Goal: Transaction & Acquisition: Purchase product/service

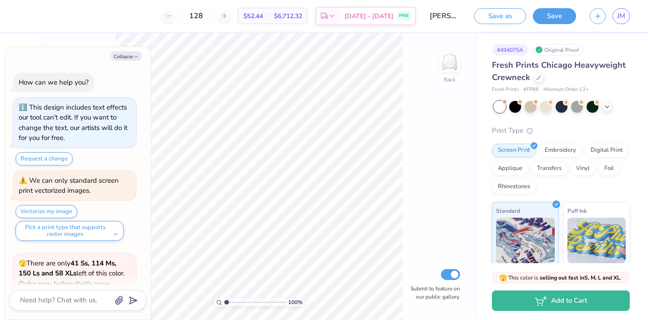
scroll to position [78, 0]
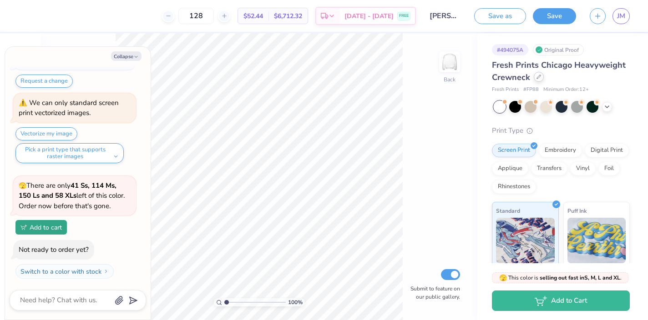
click at [540, 80] on div at bounding box center [539, 77] width 10 height 10
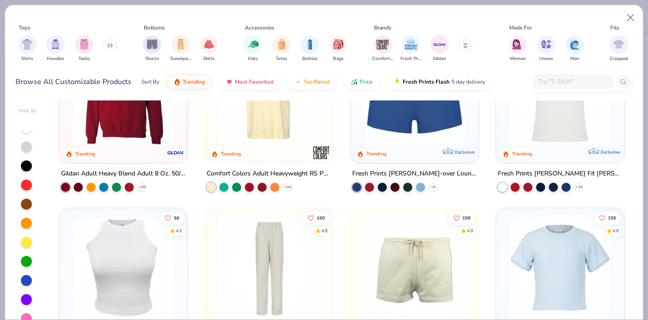
scroll to position [860, 0]
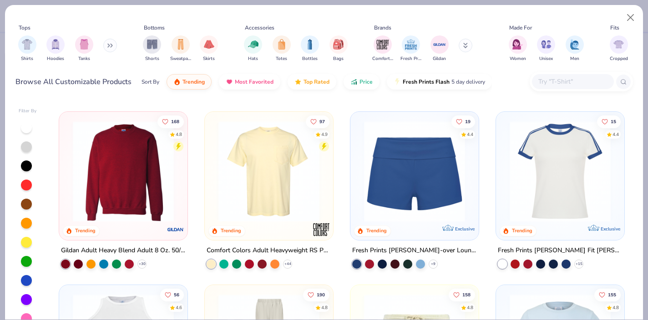
click at [92, 158] on img at bounding box center [123, 171] width 110 height 101
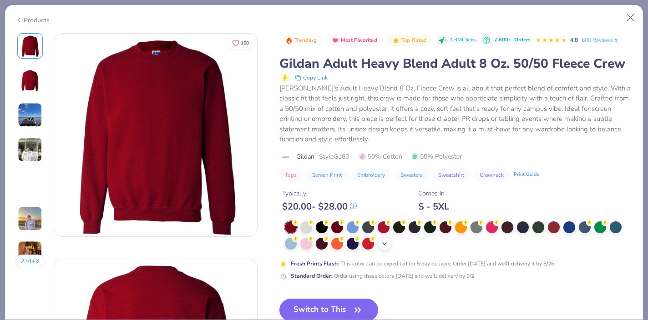
click at [383, 245] on icon at bounding box center [384, 243] width 7 height 7
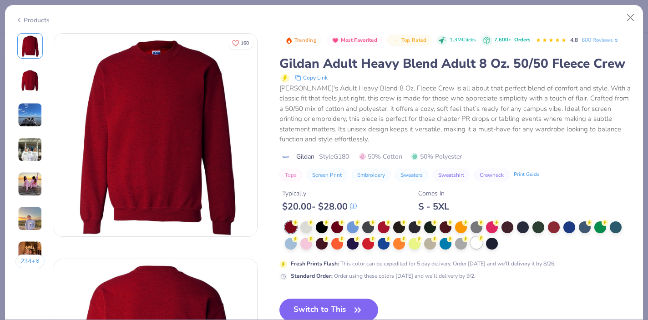
click at [474, 242] on div at bounding box center [477, 243] width 12 height 12
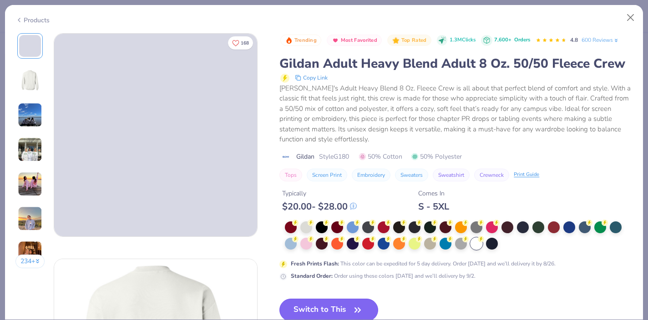
click at [345, 303] on button "Switch to This" at bounding box center [329, 310] width 99 height 23
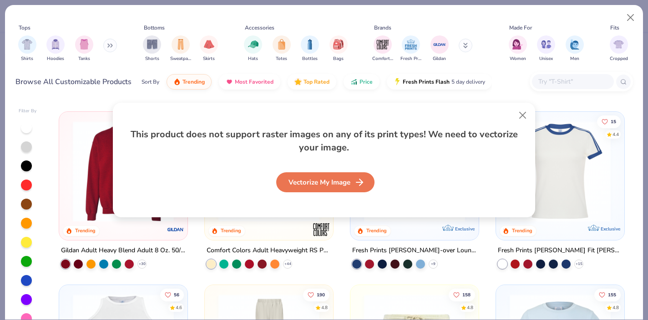
click at [320, 182] on div "Vectorize My Image" at bounding box center [325, 183] width 98 height 20
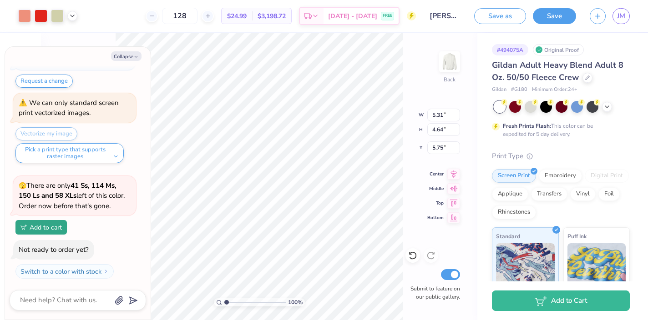
type textarea "x"
type input "9.85"
type input "8.61"
type input "1.78"
type textarea "x"
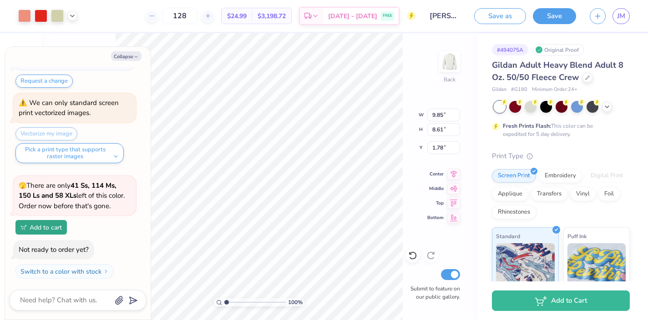
type input "10.04"
type textarea "x"
type input "9.83"
type input "8.59"
type input "10.06"
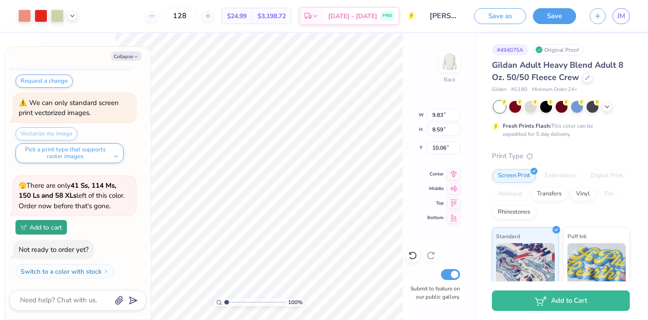
type textarea "x"
type input "13.84"
type input "12.10"
type input "6.56"
type textarea "x"
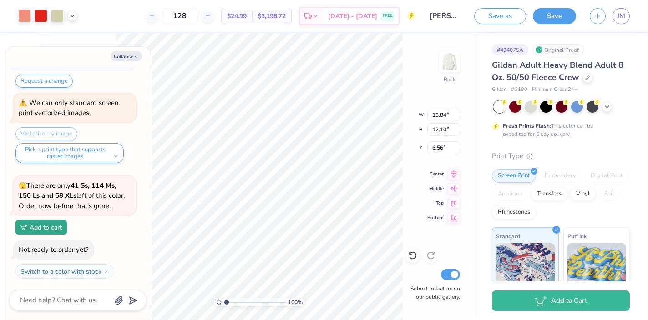
type input "4.23"
click at [57, 15] on div at bounding box center [57, 15] width 13 height 13
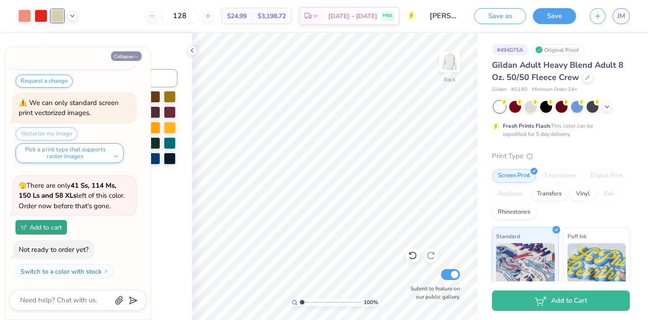
click at [124, 56] on button "Collapse" at bounding box center [126, 56] width 31 height 10
type textarea "x"
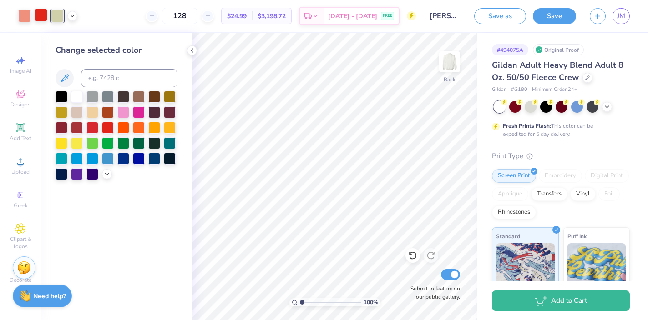
click at [42, 15] on div at bounding box center [41, 15] width 13 height 13
click at [20, 14] on div at bounding box center [24, 15] width 13 height 13
click at [173, 109] on div at bounding box center [170, 112] width 12 height 12
click at [76, 125] on div at bounding box center [77, 127] width 12 height 12
click at [57, 13] on div at bounding box center [57, 15] width 13 height 13
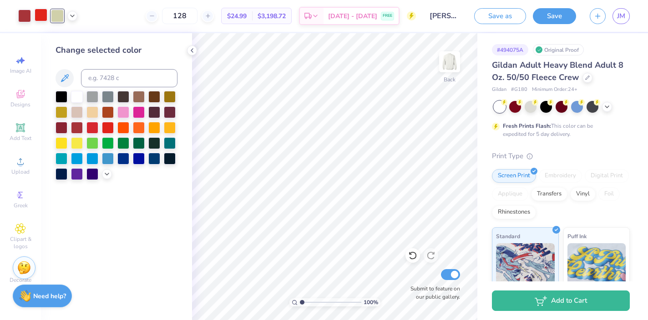
click at [43, 15] on div at bounding box center [41, 15] width 13 height 13
click at [59, 98] on div at bounding box center [62, 96] width 12 height 12
click at [171, 109] on div at bounding box center [170, 112] width 12 height 12
click at [94, 129] on div at bounding box center [92, 127] width 12 height 12
click at [57, 16] on div at bounding box center [57, 15] width 13 height 13
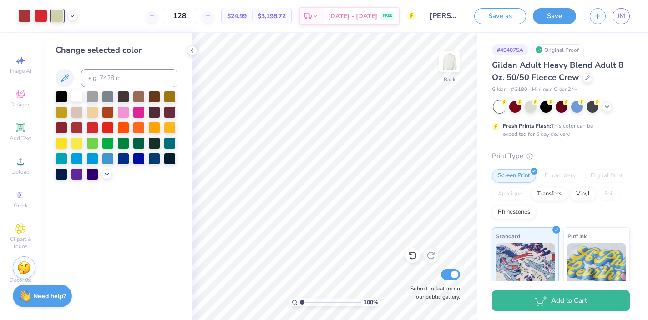
click at [77, 96] on div at bounding box center [77, 96] width 12 height 12
click at [121, 96] on div at bounding box center [123, 96] width 12 height 12
click at [58, 94] on div at bounding box center [62, 96] width 12 height 12
click at [79, 96] on div at bounding box center [77, 96] width 12 height 12
click at [550, 18] on button "Save" at bounding box center [554, 15] width 43 height 16
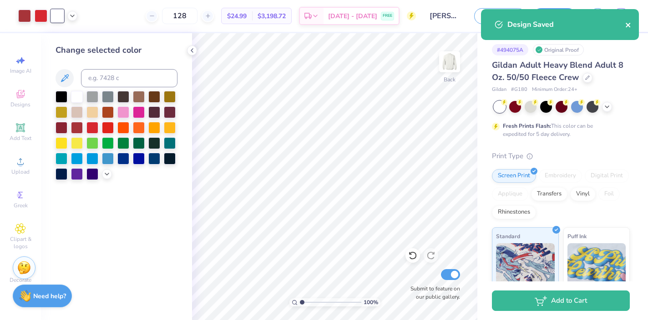
click at [631, 24] on icon "close" at bounding box center [629, 24] width 6 height 7
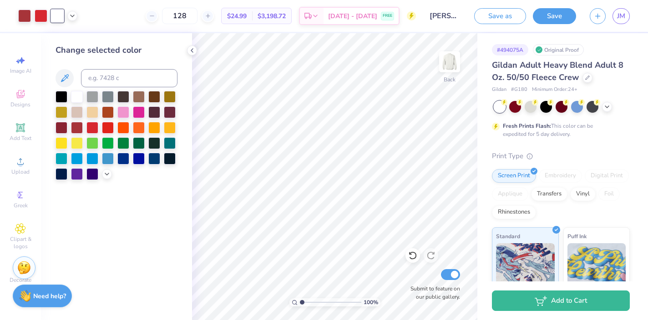
click at [621, 17] on div "Art colors 128 $24.99 Per Item $3,198.72 Total Est. Delivery Aug 31 - Sep 3 FRE…" at bounding box center [324, 160] width 648 height 320
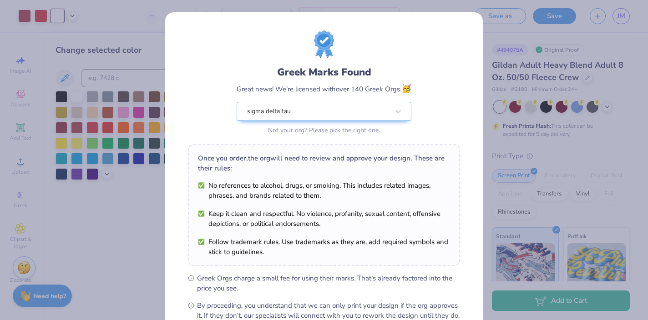
scroll to position [106, 0]
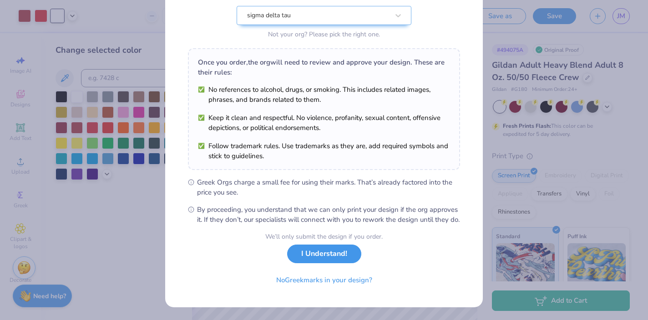
click at [341, 259] on button "I Understand!" at bounding box center [324, 254] width 74 height 19
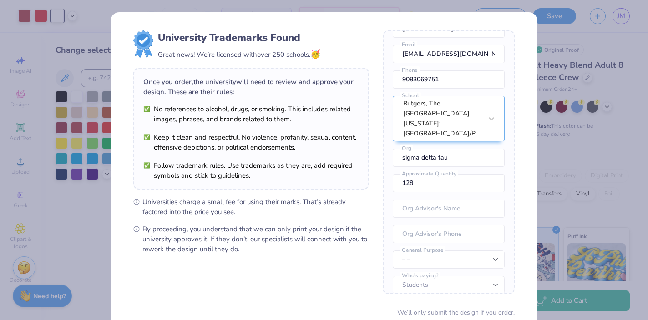
scroll to position [76, 0]
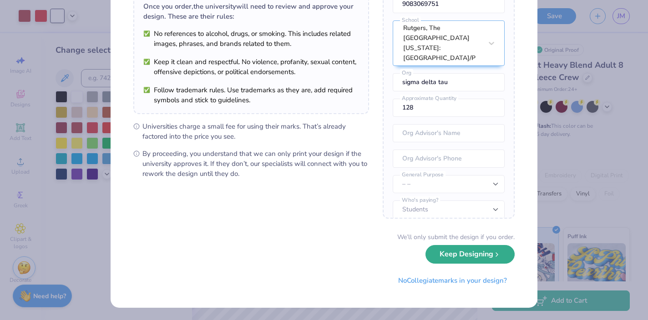
click at [479, 261] on button "Keep Designing" at bounding box center [470, 254] width 89 height 19
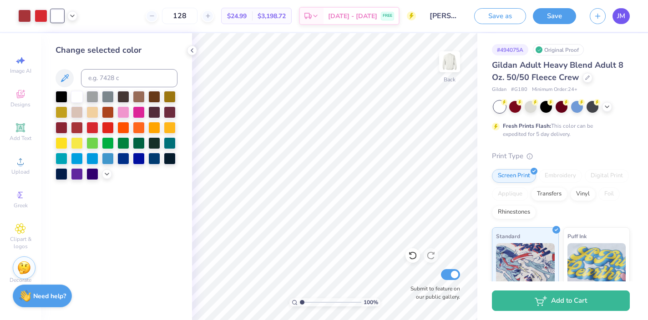
click at [615, 17] on link "JM" at bounding box center [621, 16] width 17 height 16
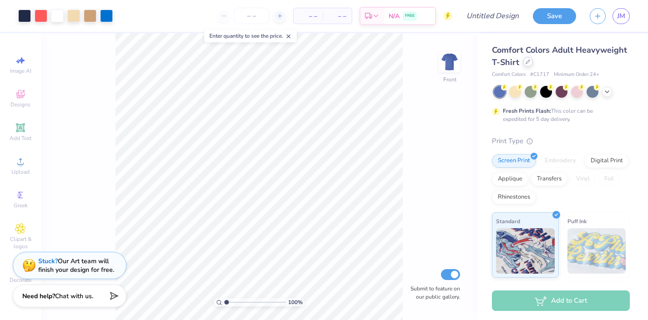
click at [527, 61] on icon at bounding box center [528, 62] width 4 height 4
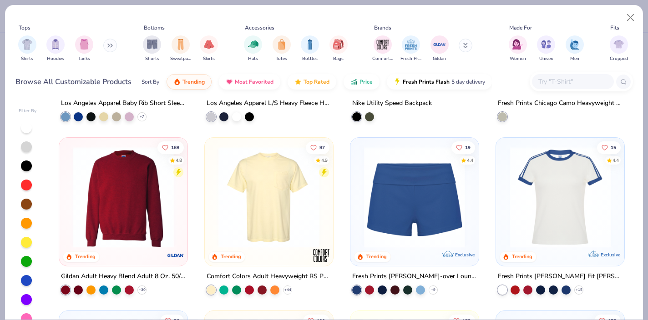
scroll to position [843, 0]
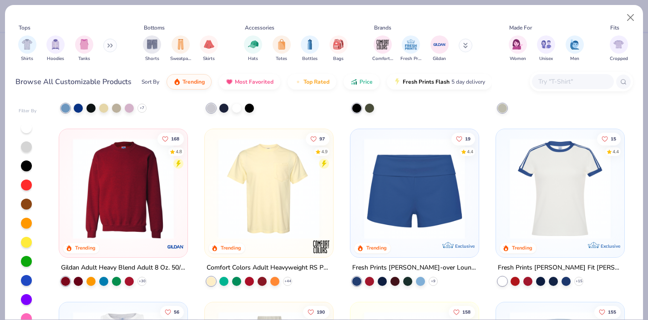
click at [166, 193] on img at bounding box center [123, 188] width 110 height 101
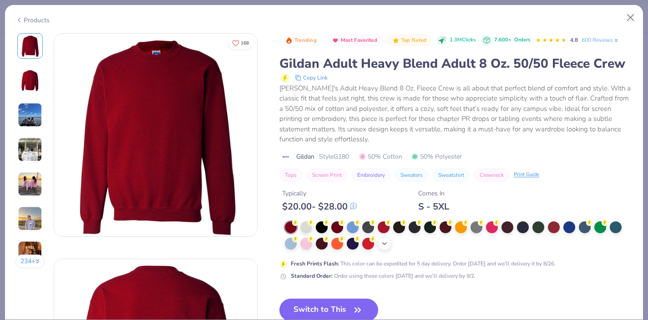
click at [385, 239] on div "+ 8" at bounding box center [385, 244] width 14 height 14
click at [473, 245] on div at bounding box center [477, 243] width 12 height 12
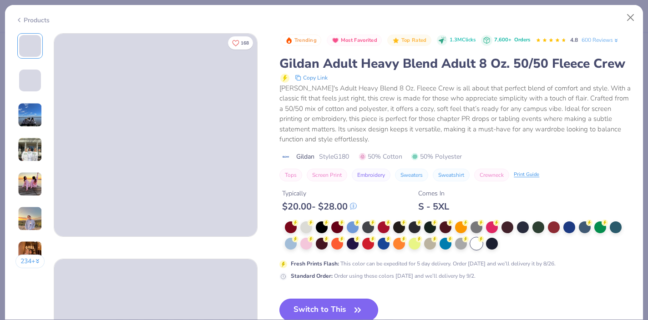
click at [331, 308] on button "Switch to This" at bounding box center [329, 310] width 99 height 23
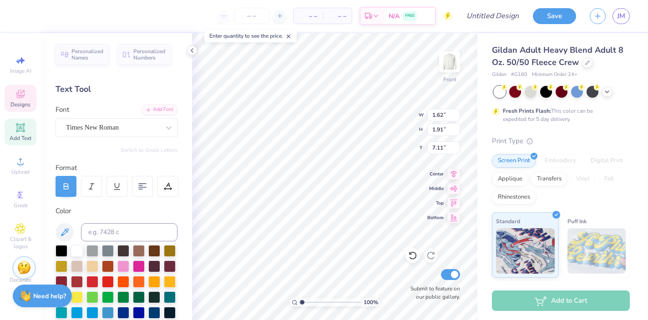
type textarea "E"
paste textarea "ΣΔΤ"
type textarea "ΣΔΤ"
click at [412, 255] on icon at bounding box center [411, 254] width 2 height 2
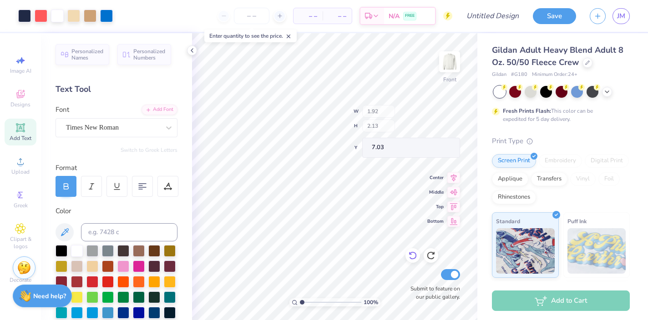
type input "1.92"
type input "2.13"
type input "7.03"
click at [412, 255] on icon at bounding box center [412, 255] width 9 height 9
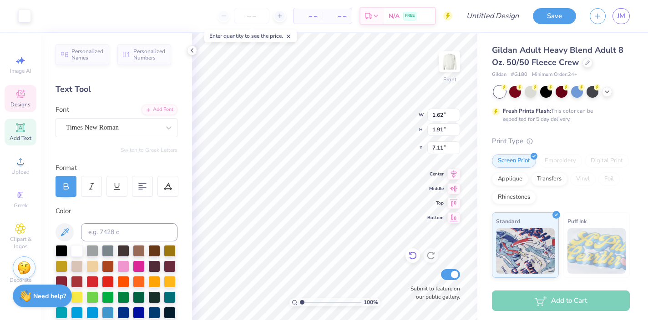
type input "1.62"
type input "1.91"
type input "7.30"
type textarea "ΣΔΤ"
click at [390, 123] on div "100 % Front W 1.62 1.62 " H 1.91 1.91 " Y 7.30 7.30 " Center Middle Top Bottom …" at bounding box center [334, 176] width 285 height 287
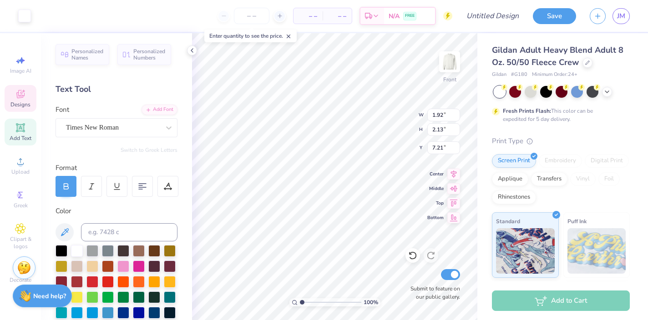
type input "7.08"
type input "1.42"
type input "1.58"
type input "7.08"
paste textarea "ΣΔΤ"
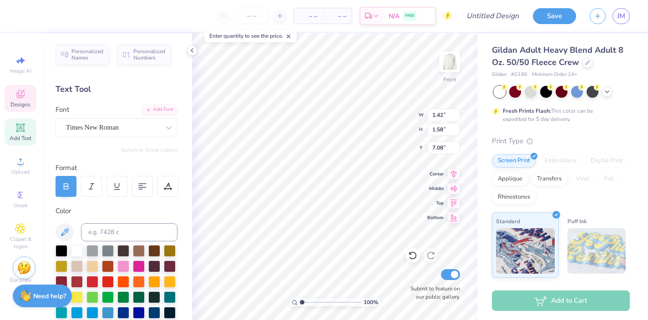
type textarea "ΣΔΤ"
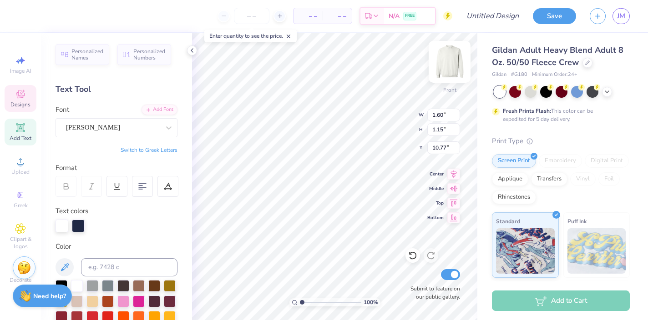
type textarea "SDT"
type textarea "homecoming 2025"
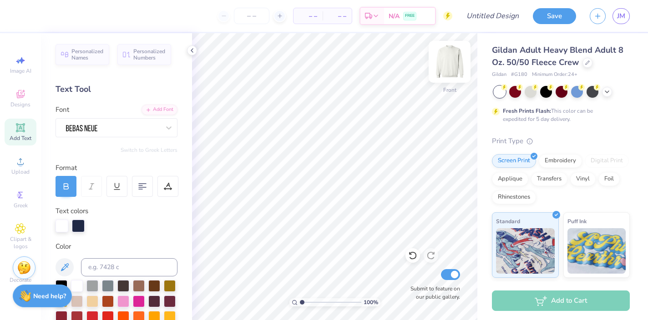
click at [449, 64] on img at bounding box center [450, 62] width 36 height 36
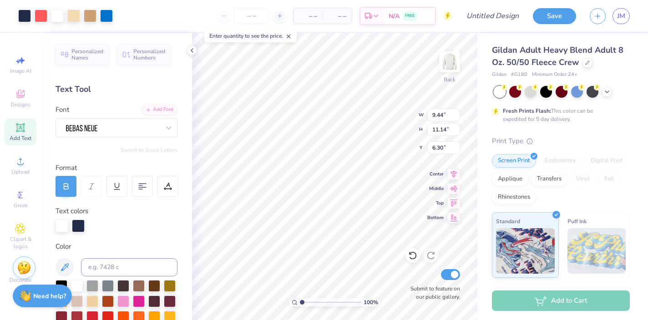
type input "6.30"
type input "11.56"
type input "13.64"
type input "3.00"
click at [249, 18] on input "number" at bounding box center [252, 16] width 36 height 16
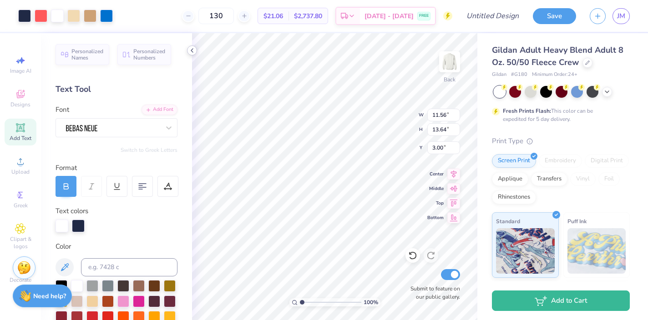
type input "130"
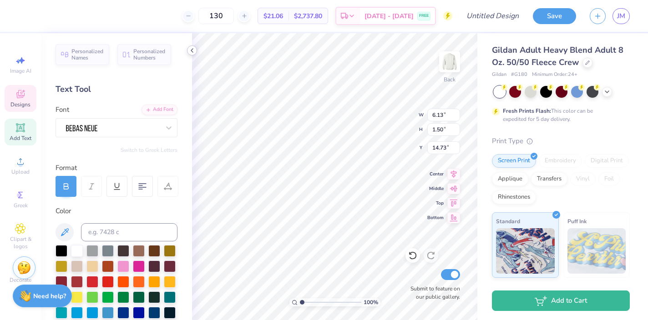
scroll to position [0, 0]
type textarea "[GEOGRAPHIC_DATA]"
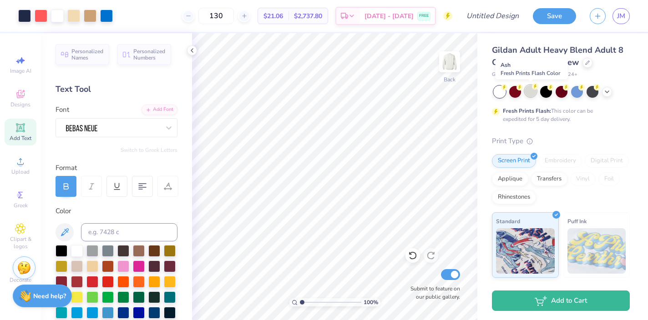
click at [531, 91] on div at bounding box center [531, 91] width 12 height 12
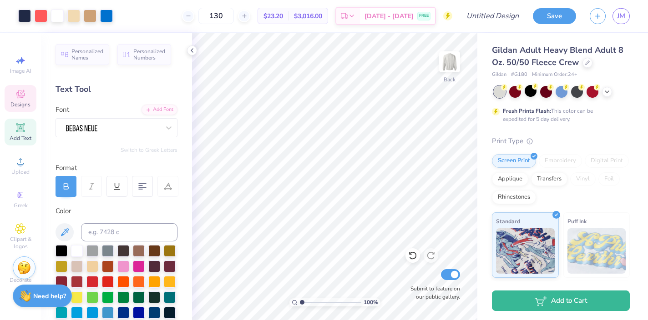
click at [25, 96] on icon at bounding box center [20, 94] width 11 height 11
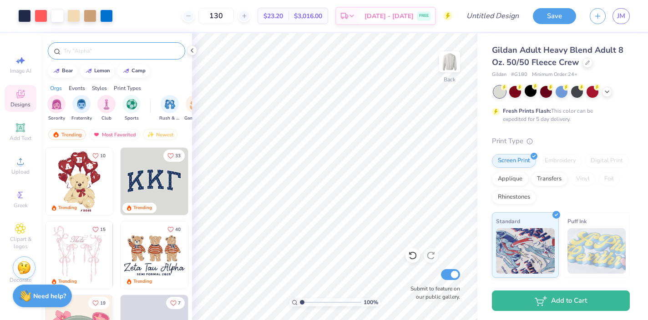
click at [79, 52] on input "text" at bounding box center [121, 50] width 117 height 9
type input "cooler"
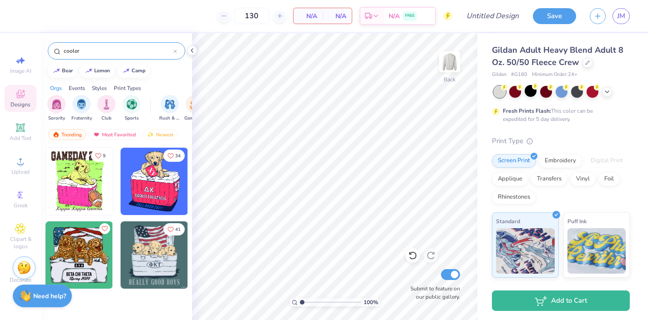
click at [153, 242] on img at bounding box center [154, 255] width 67 height 67
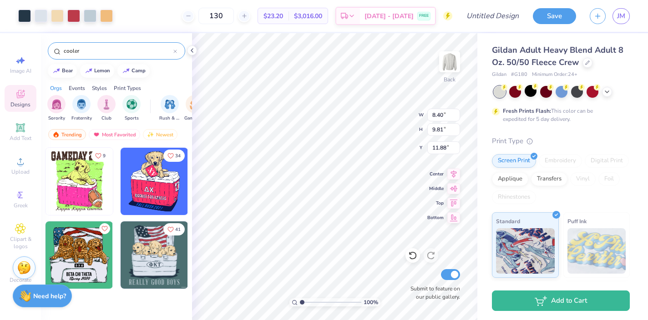
type input "10.22"
type input "12.77"
type input "14.91"
type input "3.66"
click at [609, 92] on icon at bounding box center [607, 90] width 7 height 7
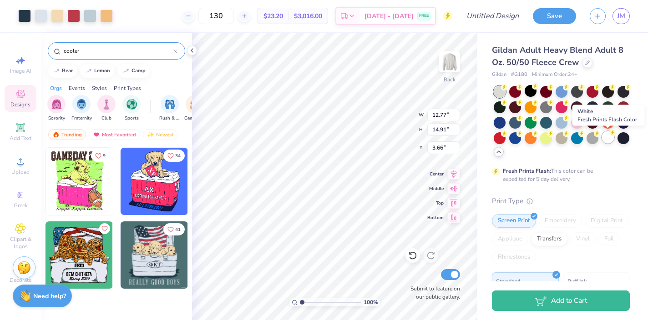
click at [608, 139] on div at bounding box center [608, 138] width 12 height 12
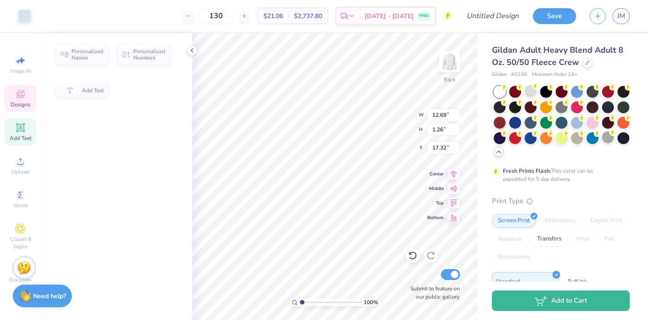
type input "12.69"
type input "1.26"
type input "17.32"
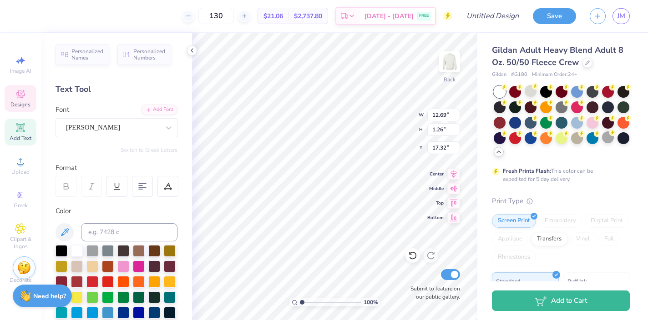
scroll to position [0, 1]
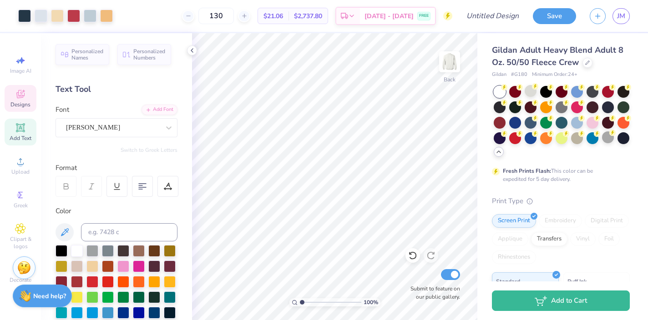
click at [21, 95] on icon at bounding box center [20, 94] width 8 height 8
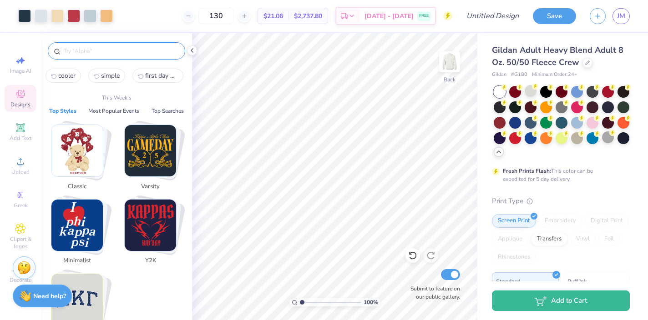
click at [76, 51] on input "text" at bounding box center [121, 50] width 117 height 9
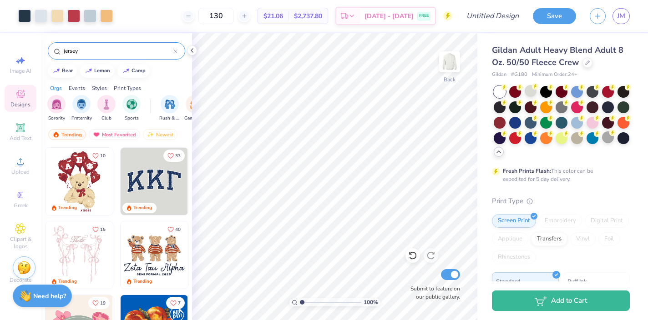
type input "jersey"
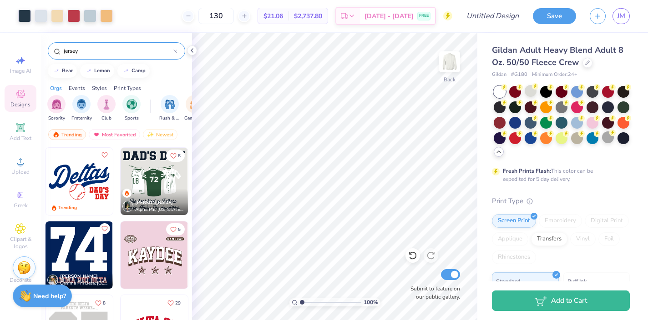
click at [142, 174] on img at bounding box center [154, 181] width 67 height 67
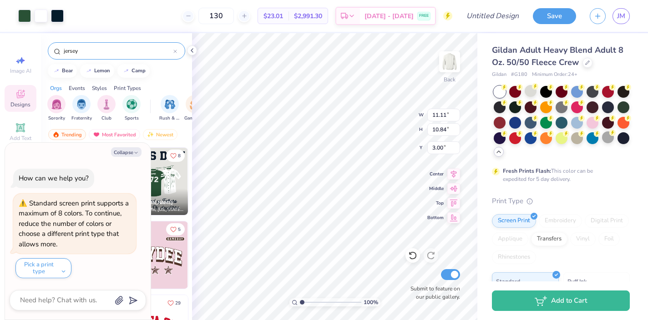
type textarea "x"
type input "7.99"
type input "3.48"
type input "3.75"
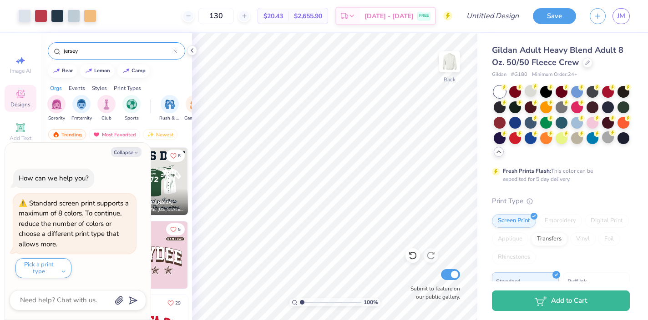
click at [416, 273] on div "100 % Back Submit to feature on our public gallery." at bounding box center [334, 176] width 285 height 287
click at [412, 260] on div "100 % Back Submit to feature on our public gallery." at bounding box center [334, 176] width 285 height 287
click at [417, 271] on div "100 % Back Submit to feature on our public gallery." at bounding box center [334, 176] width 285 height 287
click at [132, 153] on button "Collapse" at bounding box center [126, 152] width 31 height 10
type textarea "x"
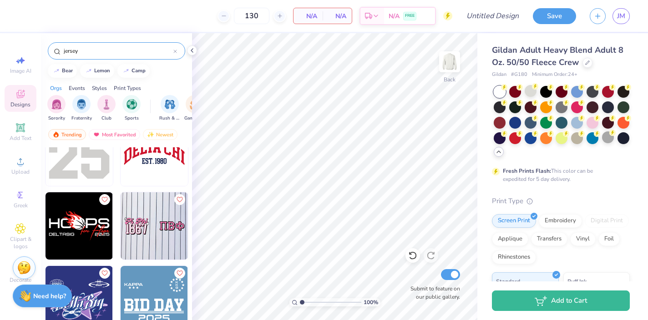
scroll to position [0, 0]
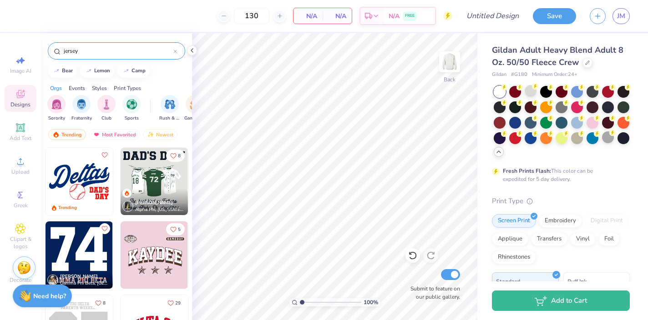
click at [147, 161] on img at bounding box center [154, 181] width 67 height 67
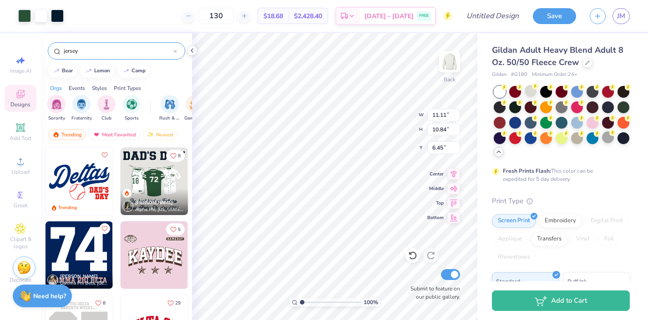
type input "6.45"
type input "13.69"
type input "13.37"
type input "3.95"
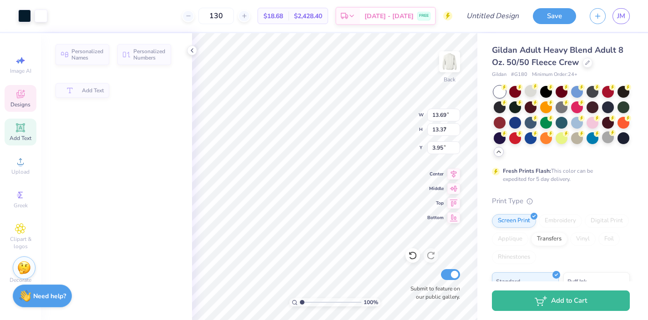
type input "2.01"
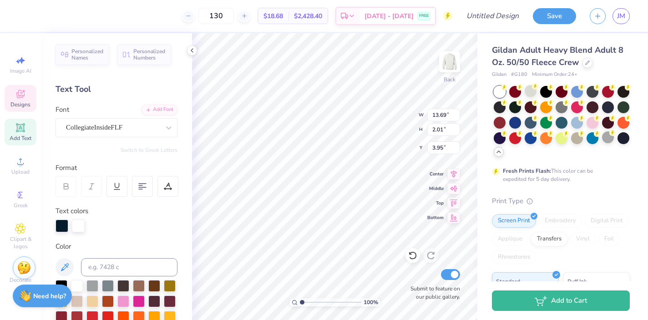
type textarea "HOMECOMING"
type input "12.48"
type input "1.36"
type input "5.25"
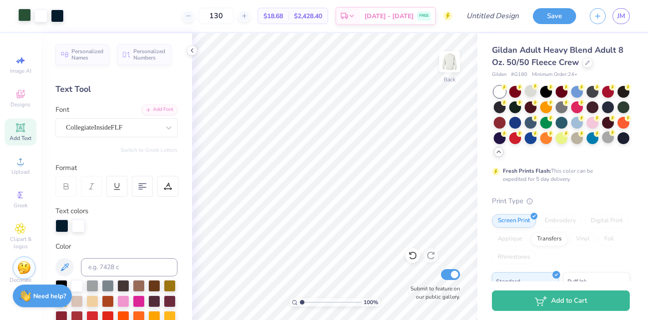
click at [26, 16] on div at bounding box center [24, 15] width 13 height 13
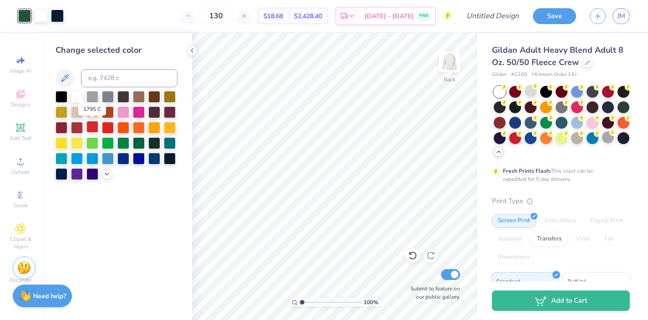
click at [91, 125] on div at bounding box center [92, 127] width 12 height 12
click at [77, 127] on div at bounding box center [77, 127] width 12 height 12
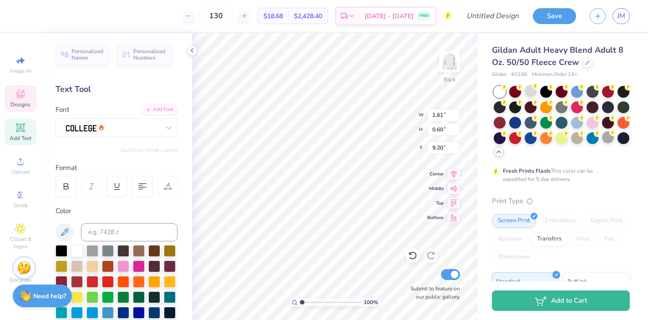
scroll to position [0, 0]
type textarea "s"
type textarea "SIG DELT"
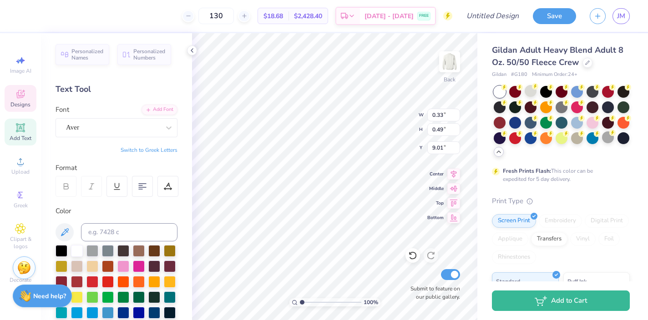
type input "0.33"
type input "0.49"
type input "9.01"
type input "1.60"
type input "0.60"
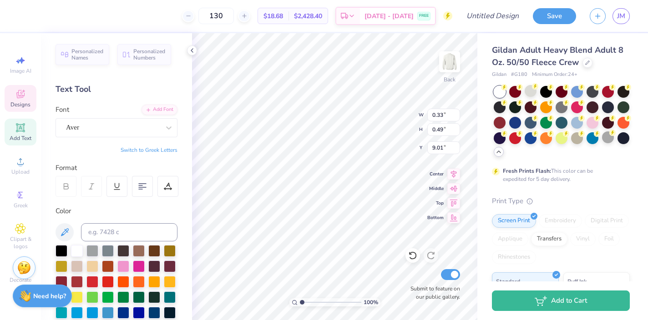
type input "9.20"
type textarea "SIG DELT"
type input "1.60"
type input "0.60"
type input "9.20"
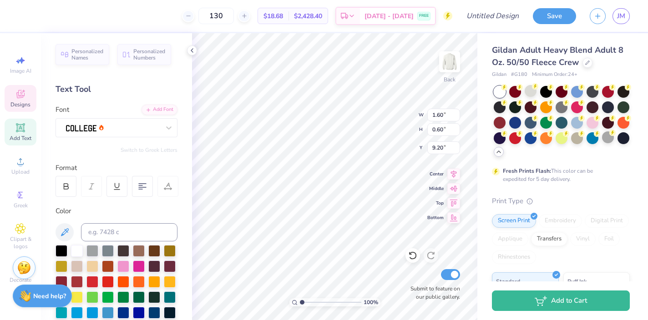
type textarea "T"
type textarea "DELTA PHI"
type textarea "20"
type input "1.91"
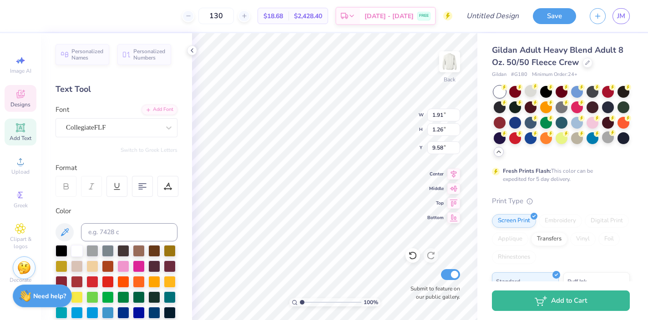
type input "9.58"
type textarea "25"
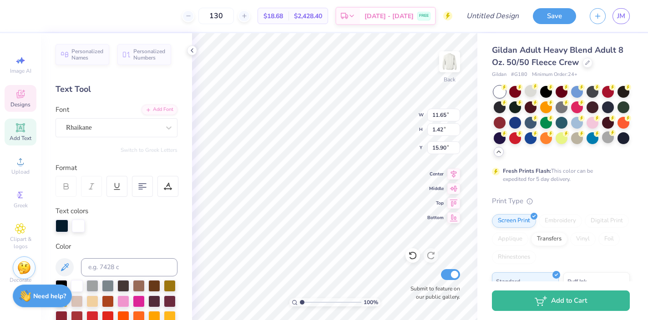
type input "11.65"
type input "1.42"
type input "15.90"
type textarea "raise Alpha Phi aughters"
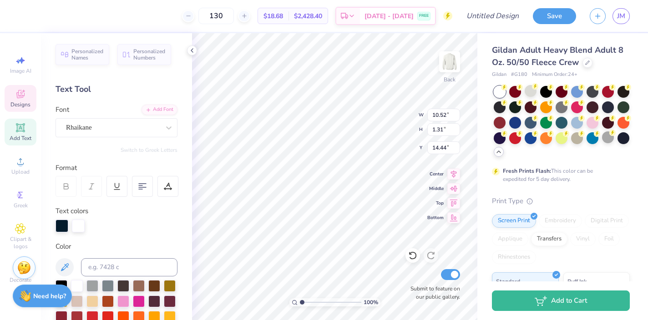
type textarea "[GEOGRAPHIC_DATA]"
type input "13.79"
type input "11.68"
type input "4.14"
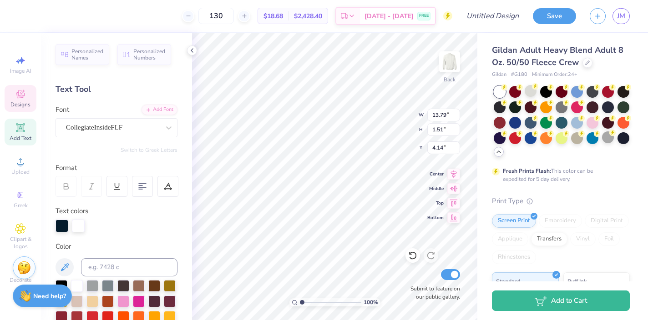
scroll to position [244, 0]
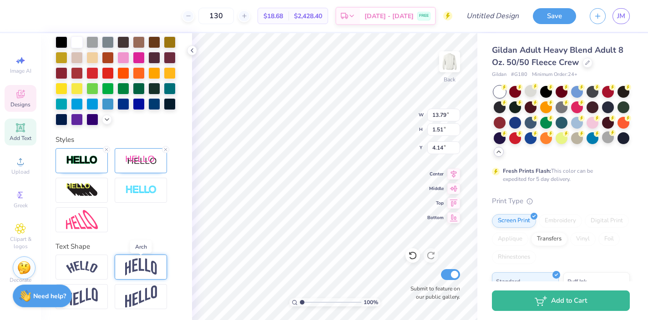
click at [130, 265] on img at bounding box center [141, 267] width 32 height 17
type input "4.46"
type input "2.73"
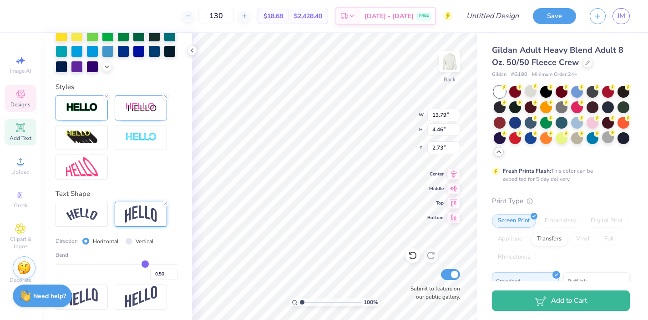
type input "0.48"
type input "0.47"
type input "0.45"
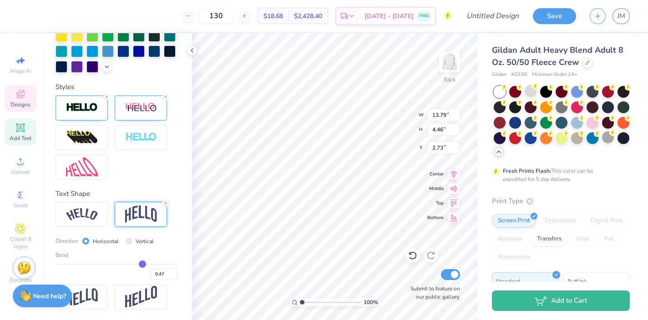
type input "0.45"
type input "0.42"
type input "0.4"
type input "0.40"
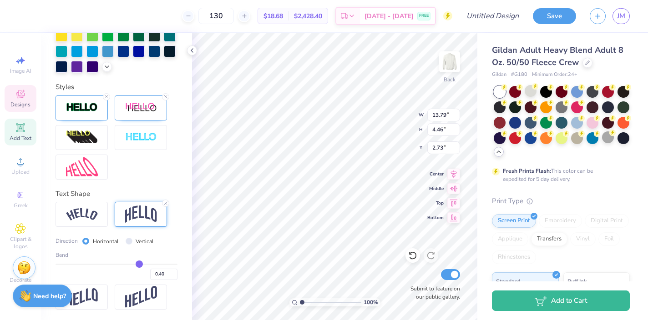
type input "0.37"
type input "0.35"
type input "0.33"
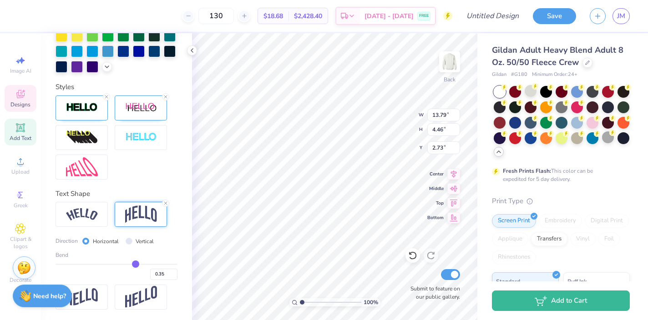
type input "0.33"
type input "0.32"
type input "0.31"
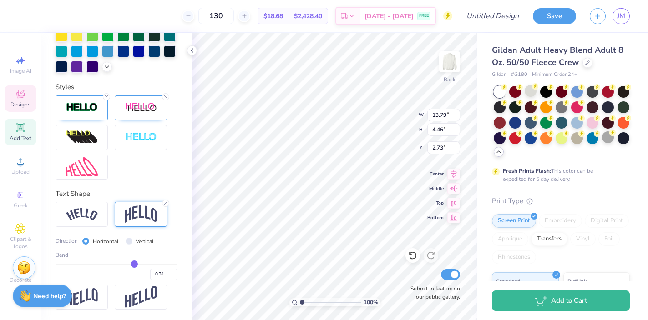
type input "0.3"
type input "0.30"
type input "0.29"
type input "0.28"
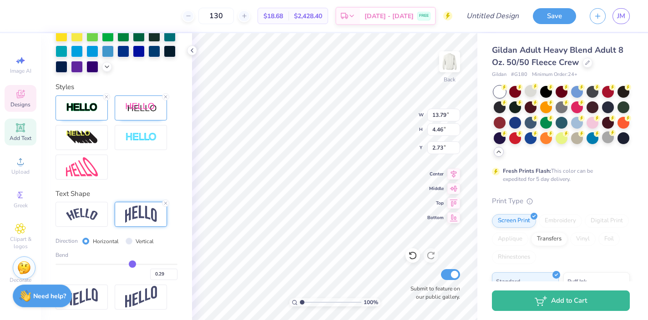
type input "0.28"
type input "0.27"
type input "0.25"
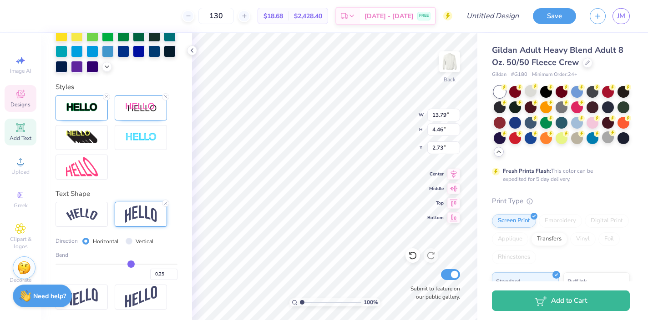
type input "0.24"
type input "0.23"
type input "0.22"
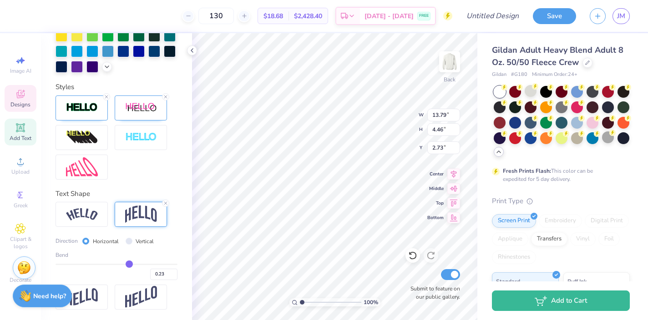
type input "0.22"
type input "0.21"
type input "0.2"
type input "0.20"
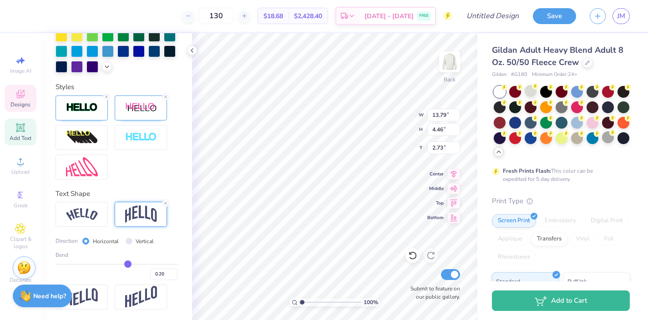
type input "0.18"
type input "0.16"
type input "0.15"
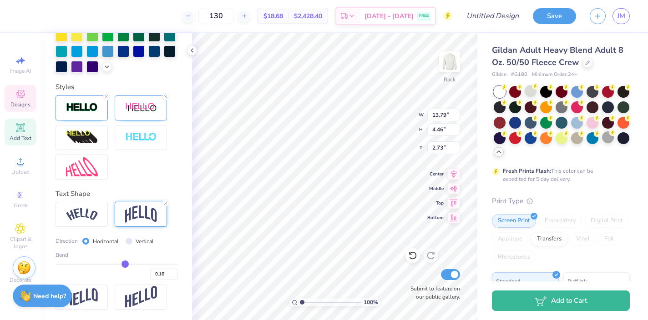
type input "0.15"
type input "0.13"
type input "0.12"
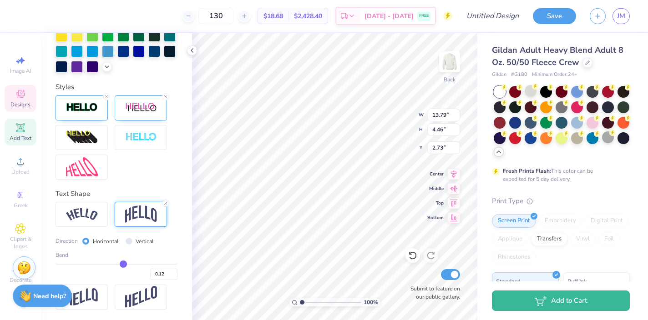
type input "0.11"
type input "0.09"
type input "0.08"
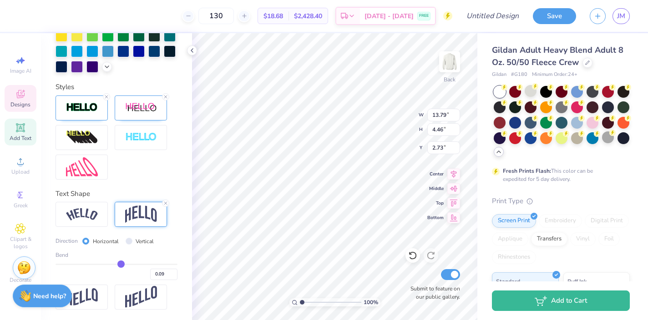
type input "0.08"
type input "0.07"
type input "0.06"
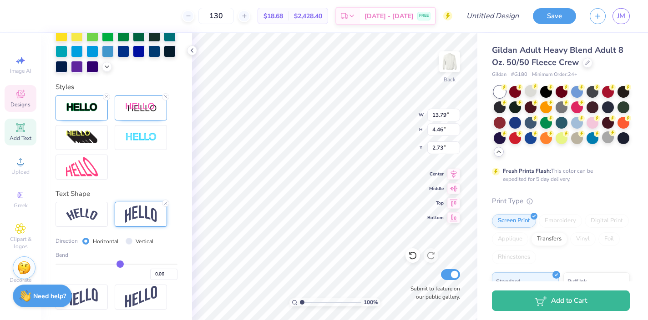
type input "0.05"
type input "0.04"
type input "0.03"
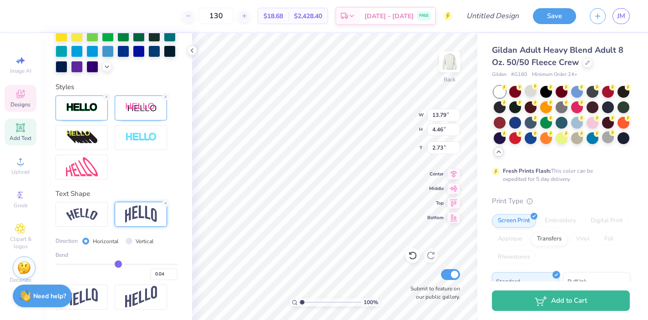
type input "0.03"
type input "0.02"
type input "0.01"
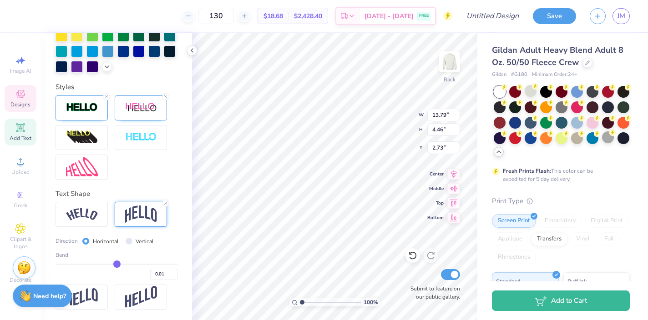
type input "0"
type input "0.00"
type input "-0.01"
type input "-0.03"
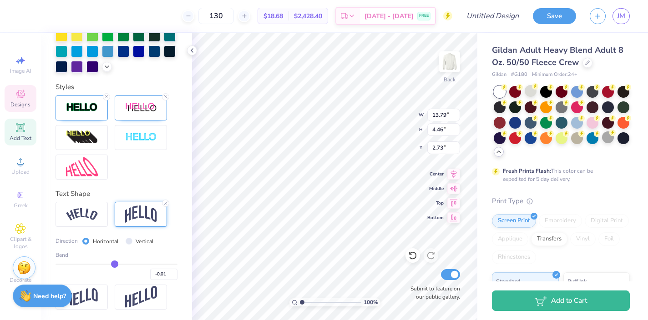
type input "-0.03"
type input "-0.04"
type input "-0.05"
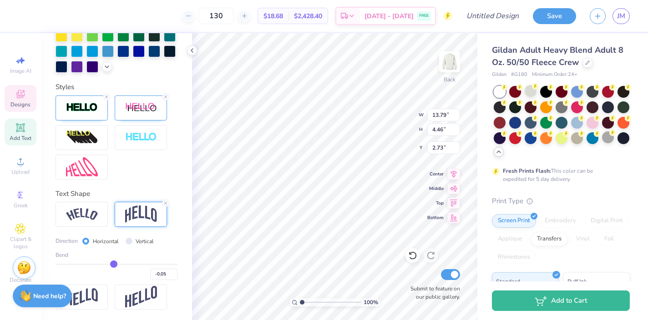
type input "-0.06"
type input "-0.07"
drag, startPoint x: 144, startPoint y: 264, endPoint x: 112, endPoint y: 262, distance: 31.5
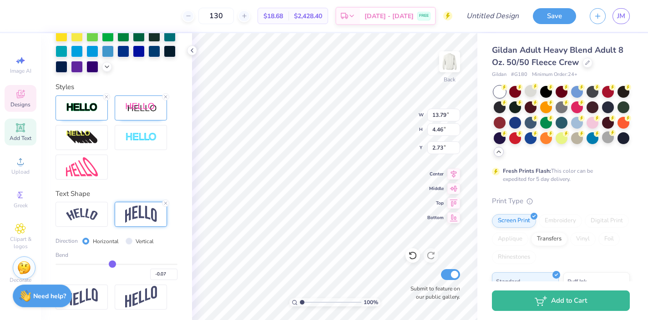
type input "-0.07"
click at [112, 264] on input "range" at bounding box center [117, 264] width 122 height 1
type input "1.90"
type input "3.95"
type input "-0.06"
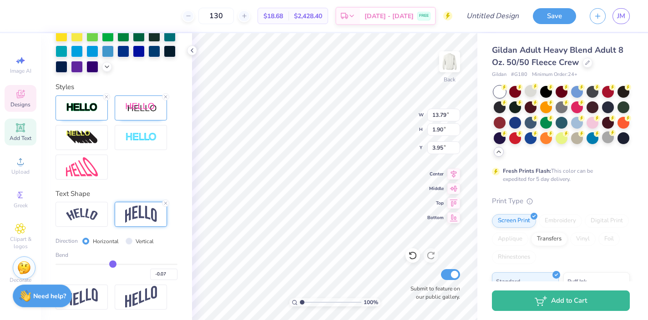
type input "-0.06"
type input "-0.05"
type input "-0.04"
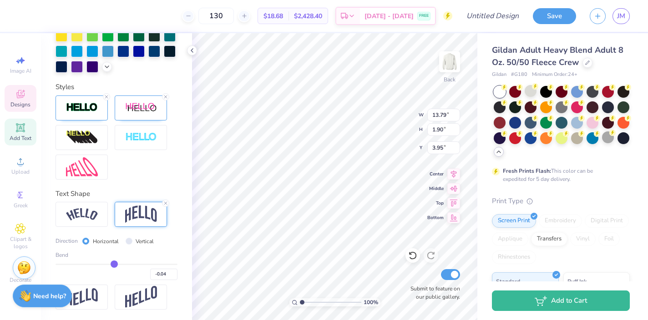
type input "-0.03"
type input "-0.02"
type input "-0.01"
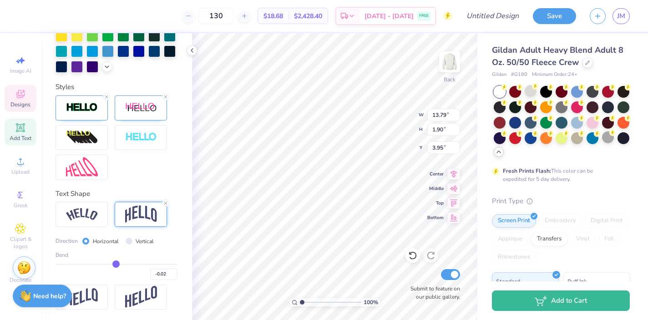
type input "-0.01"
type input "0"
type input "0.00"
type input "0.01"
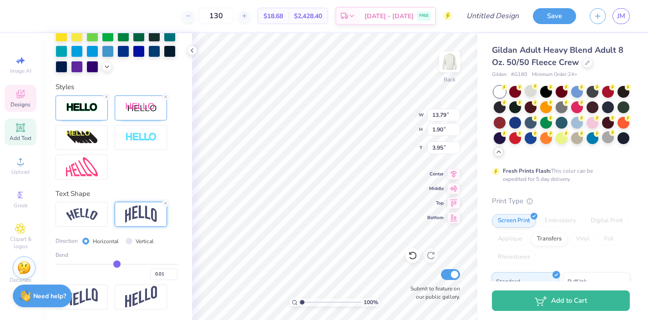
type input "0.02"
type input "0.03"
type input "0.04"
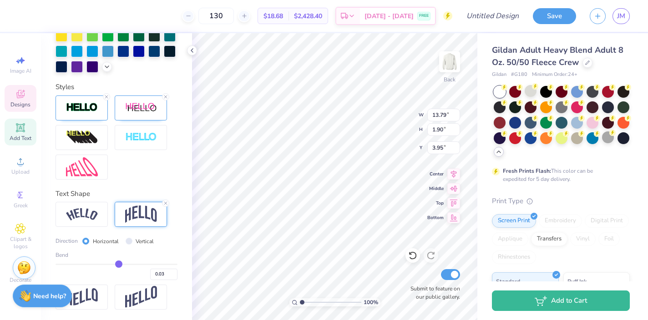
type input "0.04"
drag, startPoint x: 112, startPoint y: 262, endPoint x: 118, endPoint y: 262, distance: 5.9
type input "0.04"
click at [118, 264] on input "range" at bounding box center [117, 264] width 122 height 1
type input "1.73"
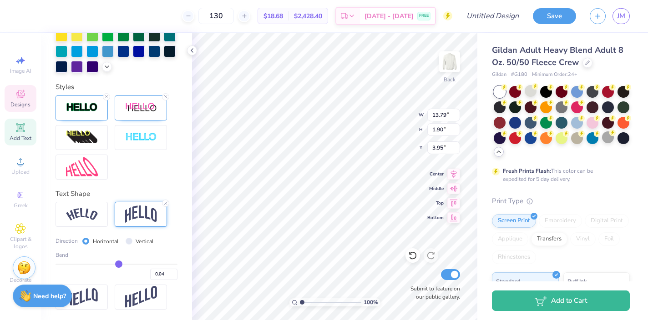
type input "4.03"
type input "0.05"
type input "0.06"
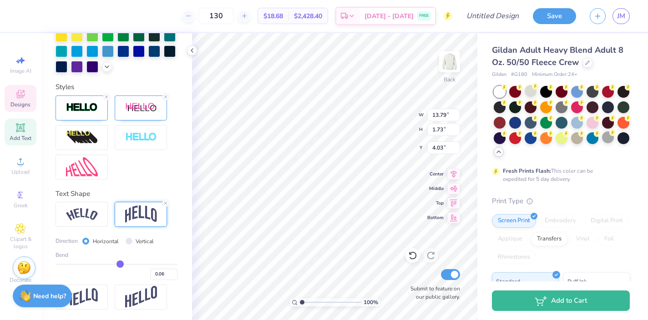
type input "0.07"
type input "0.08"
type input "0.09"
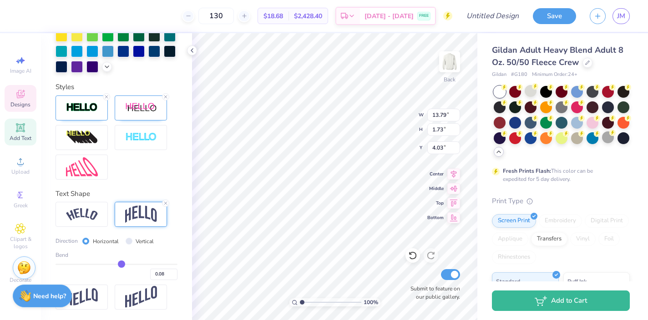
type input "0.09"
type input "0.1"
type input "0.10"
type input "0.11"
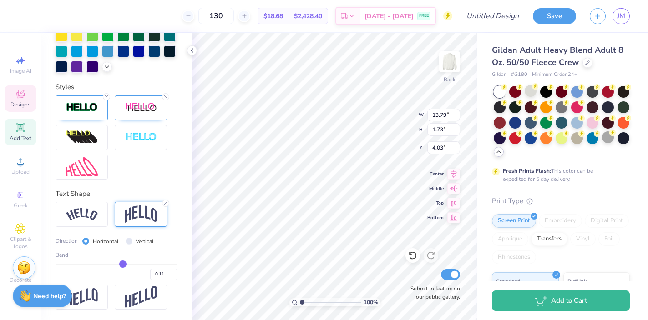
type input "0.12"
drag, startPoint x: 118, startPoint y: 262, endPoint x: 125, endPoint y: 263, distance: 6.4
click at [125, 264] on input "range" at bounding box center [117, 264] width 122 height 1
click at [82, 173] on img at bounding box center [82, 168] width 32 height 20
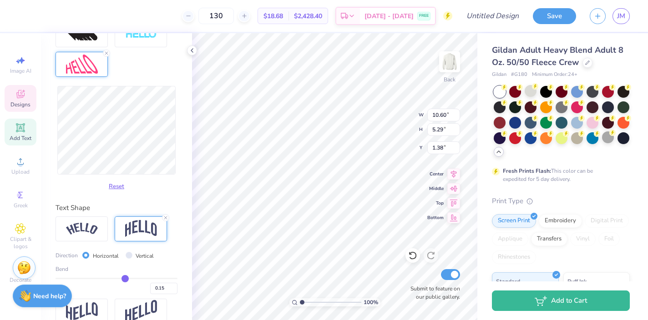
scroll to position [402, 0]
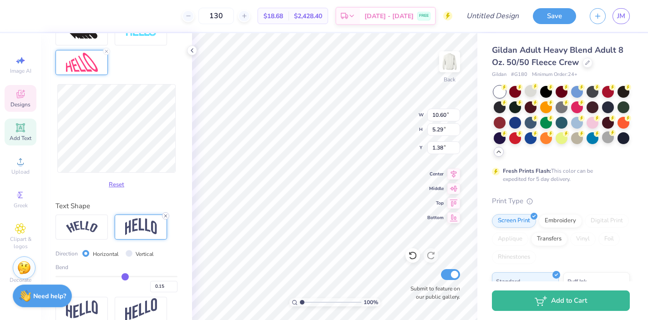
click at [165, 215] on icon at bounding box center [165, 216] width 5 height 5
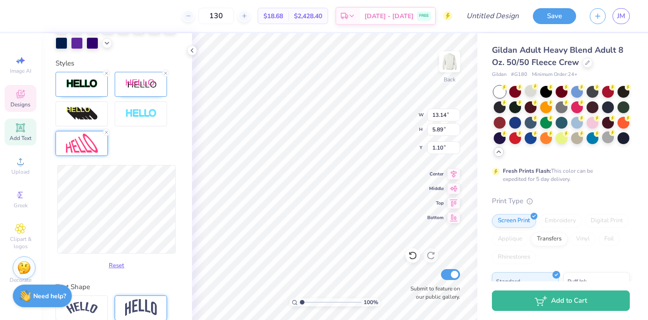
scroll to position [361, 0]
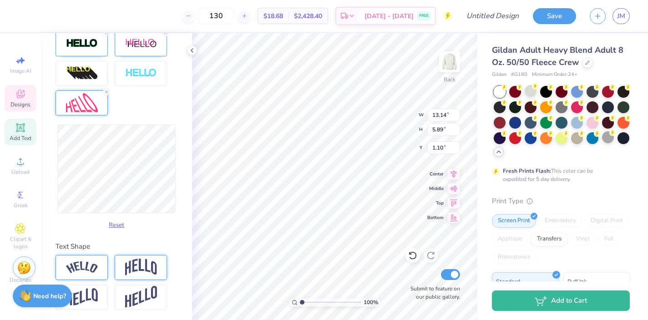
click at [86, 264] on img at bounding box center [82, 268] width 32 height 12
click at [133, 265] on img at bounding box center [141, 267] width 32 height 17
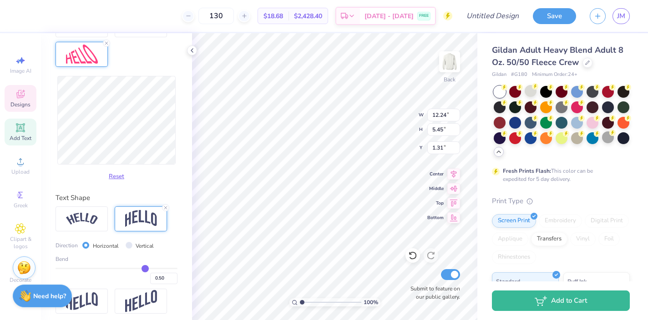
scroll to position [414, 0]
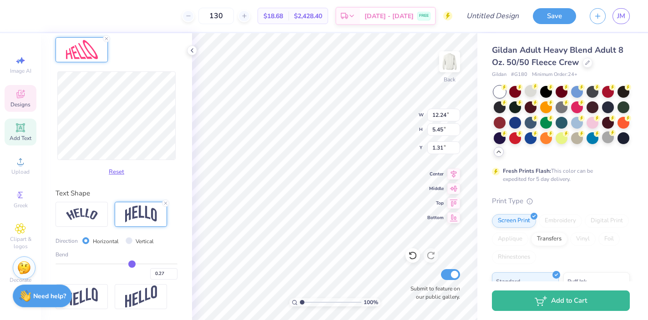
drag, startPoint x: 143, startPoint y: 265, endPoint x: 132, endPoint y: 265, distance: 11.8
click at [132, 265] on input "range" at bounding box center [117, 264] width 122 height 1
drag, startPoint x: 132, startPoint y: 265, endPoint x: 124, endPoint y: 265, distance: 7.3
click at [124, 265] on input "range" at bounding box center [117, 264] width 122 height 1
click at [165, 204] on icon at bounding box center [165, 203] width 5 height 5
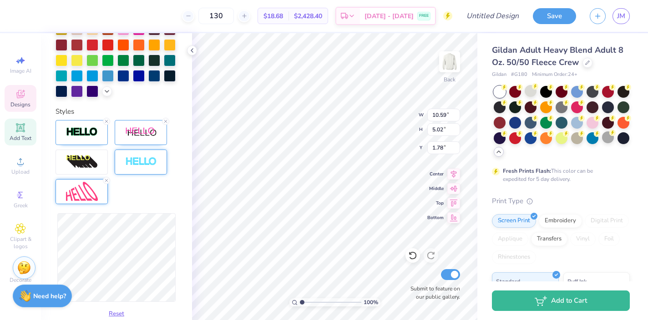
scroll to position [272, 0]
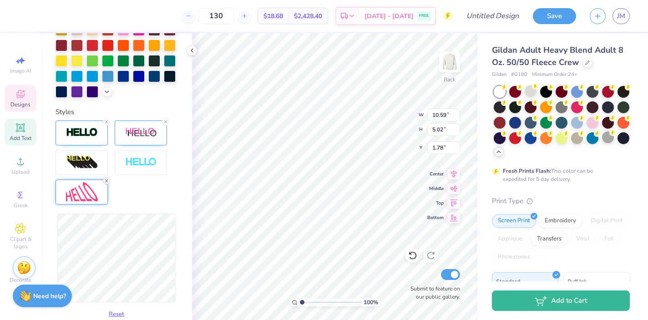
click at [106, 180] on line at bounding box center [106, 181] width 3 height 3
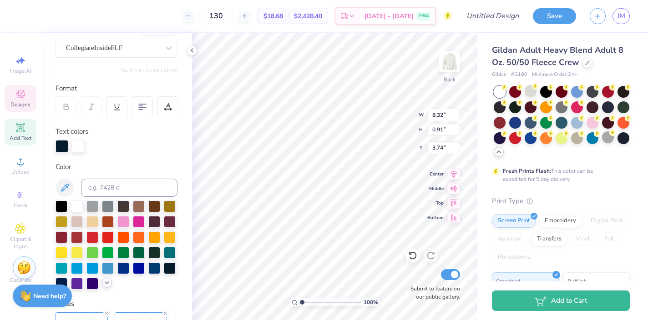
scroll to position [78, 0]
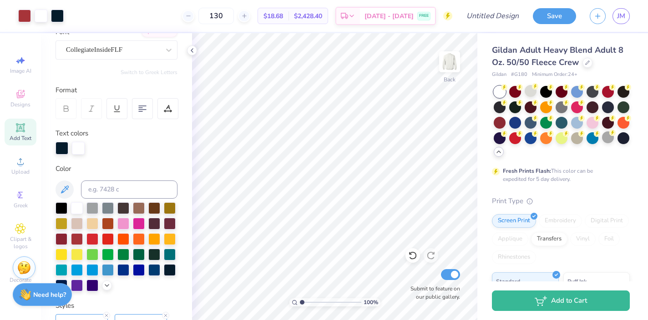
click at [36, 294] on strong "Need help?" at bounding box center [49, 295] width 33 height 9
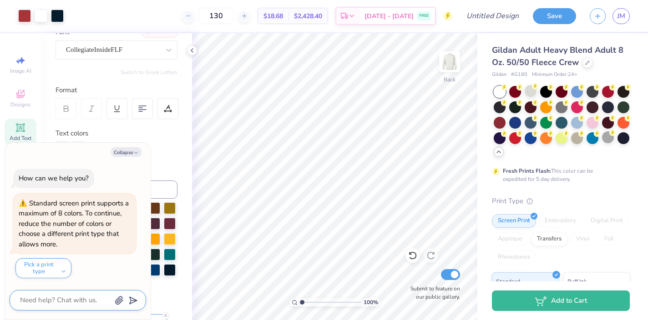
click at [48, 300] on textarea at bounding box center [65, 301] width 92 height 12
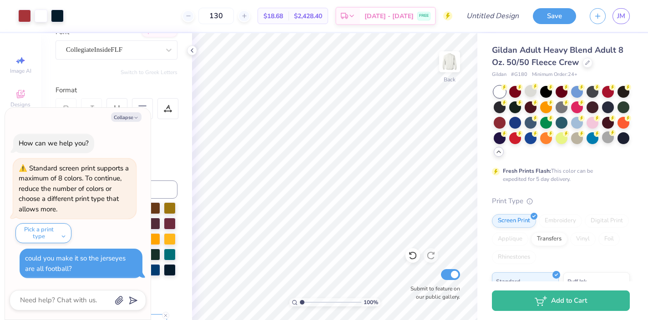
click at [179, 286] on div "Personalized Names Personalized Numbers Text Tool Add Font Font CollegiateInsid…" at bounding box center [116, 176] width 151 height 287
click at [128, 118] on button "Collapse" at bounding box center [126, 117] width 31 height 10
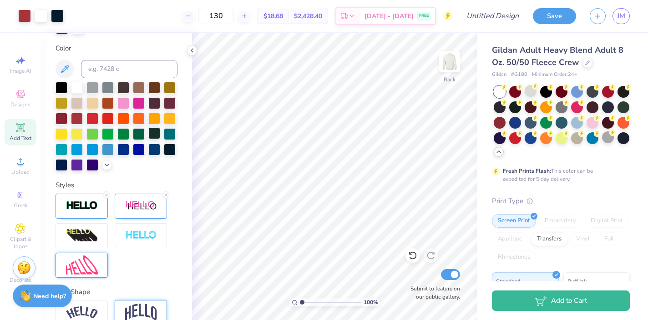
scroll to position [244, 0]
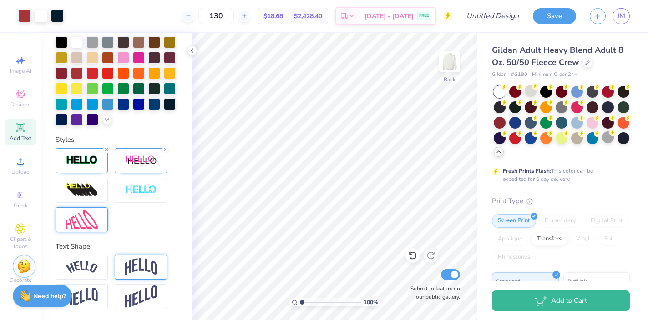
click at [23, 269] on img at bounding box center [24, 267] width 14 height 14
click at [25, 270] on img at bounding box center [24, 267] width 14 height 14
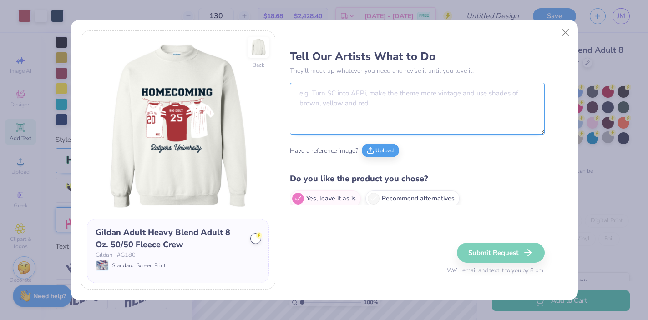
click at [322, 96] on textarea at bounding box center [417, 109] width 255 height 52
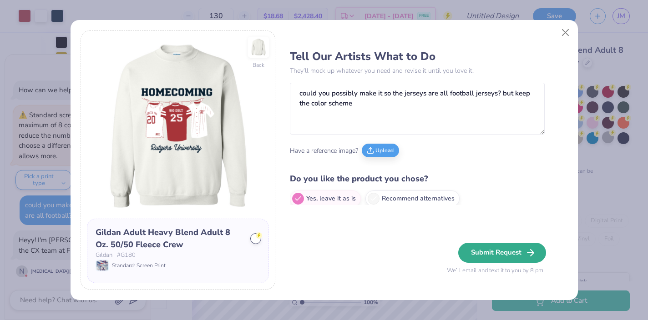
click at [493, 253] on button "Submit Request" at bounding box center [502, 253] width 88 height 20
click at [526, 253] on div "Submit Request We’ll email and text it to you by 8 pm." at bounding box center [496, 259] width 98 height 33
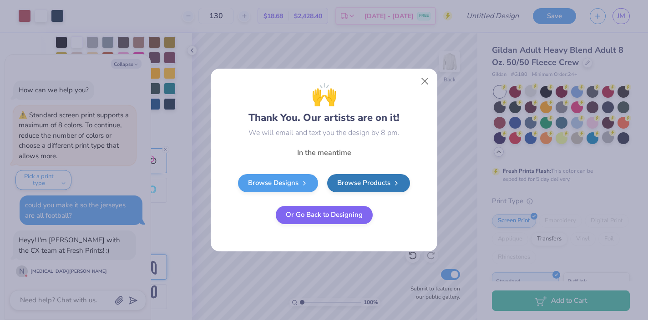
click at [311, 218] on button "Or Go Back to Designing" at bounding box center [324, 215] width 97 height 18
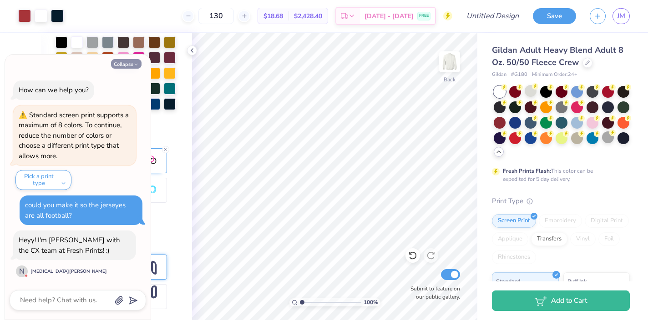
click at [132, 66] on button "Collapse" at bounding box center [126, 64] width 31 height 10
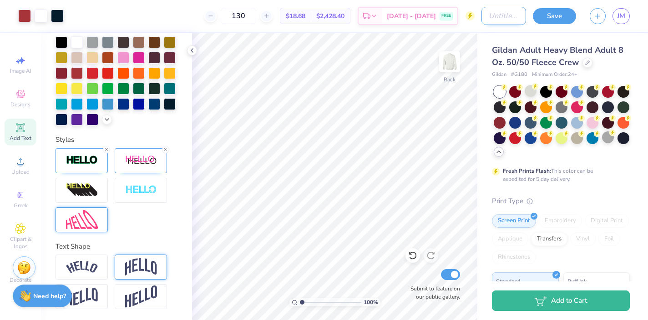
click at [484, 15] on input "Design Title" at bounding box center [504, 16] width 45 height 18
click at [566, 14] on button "Save" at bounding box center [554, 15] width 43 height 16
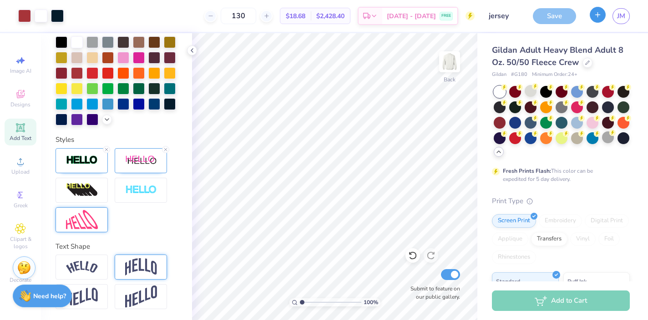
click at [600, 17] on icon "button" at bounding box center [598, 15] width 8 height 8
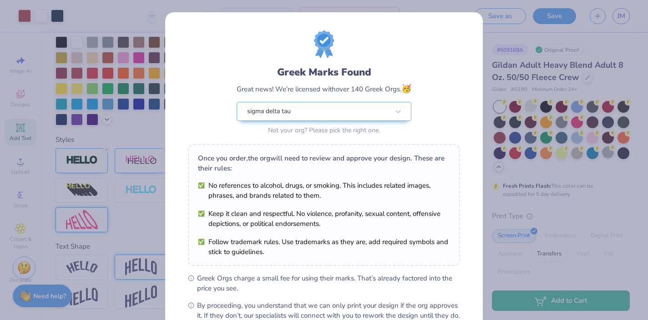
scroll to position [106, 0]
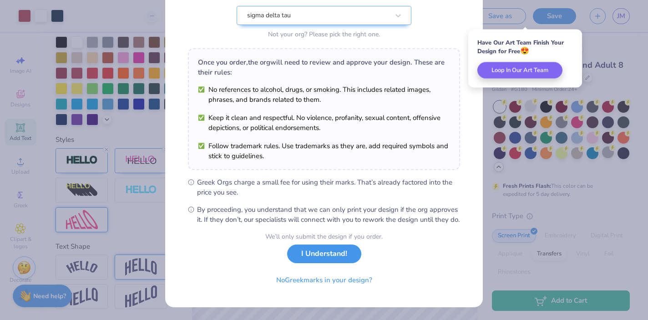
click at [335, 259] on button "I Understand!" at bounding box center [324, 254] width 74 height 19
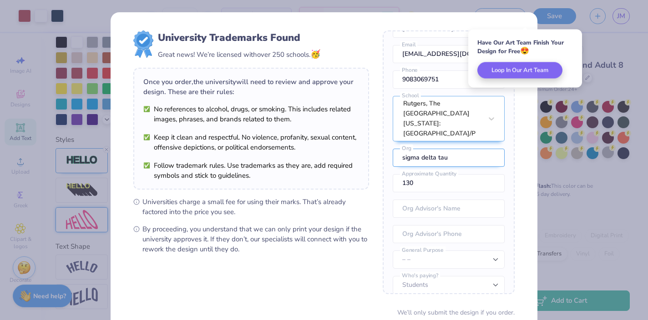
scroll to position [76, 0]
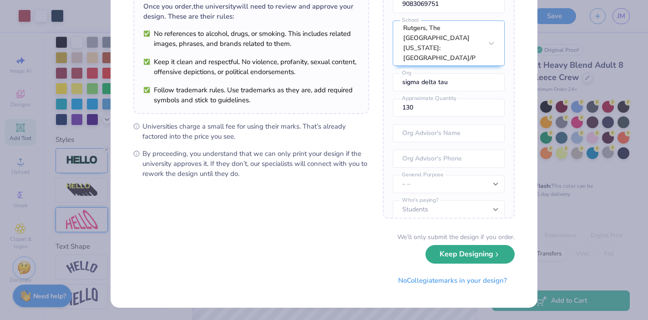
click at [459, 257] on button "Keep Designing" at bounding box center [470, 254] width 89 height 19
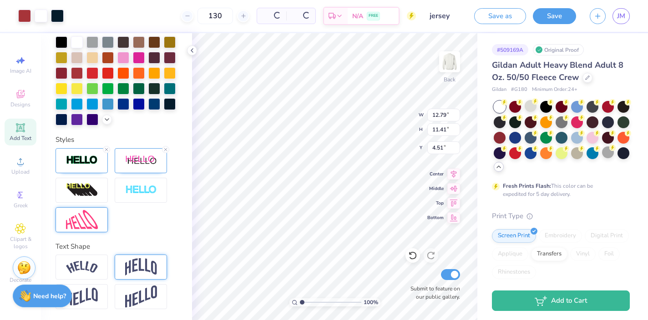
scroll to position [0, 0]
click at [554, 16] on button "Save" at bounding box center [554, 15] width 43 height 16
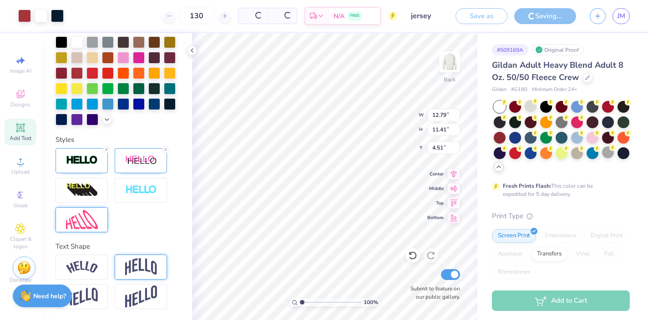
click at [595, 16] on icon "button" at bounding box center [598, 16] width 8 height 8
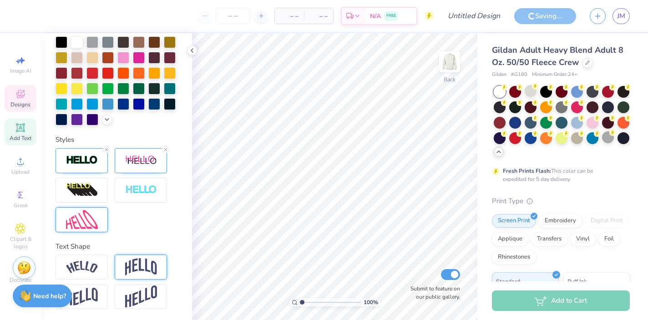
click at [18, 101] on span "Designs" at bounding box center [20, 104] width 20 height 7
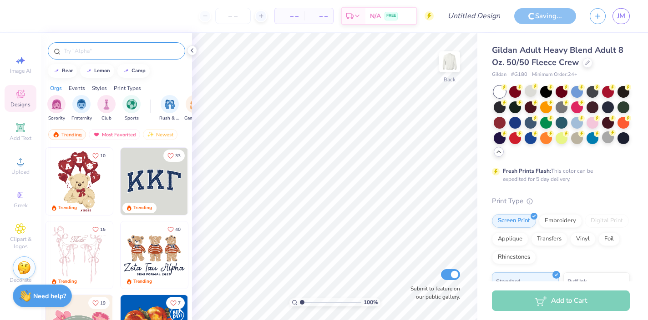
click at [97, 51] on input "text" at bounding box center [121, 50] width 117 height 9
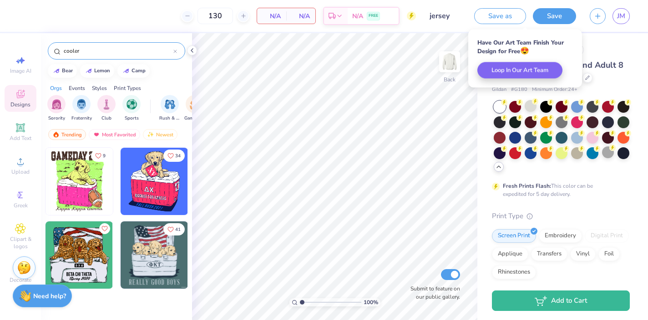
click at [89, 51] on input "cooler" at bounding box center [118, 50] width 111 height 9
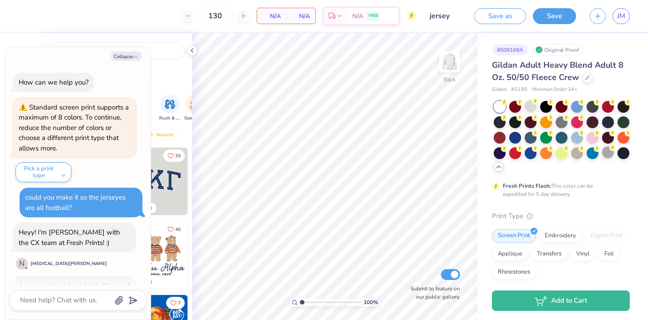
scroll to position [35, 0]
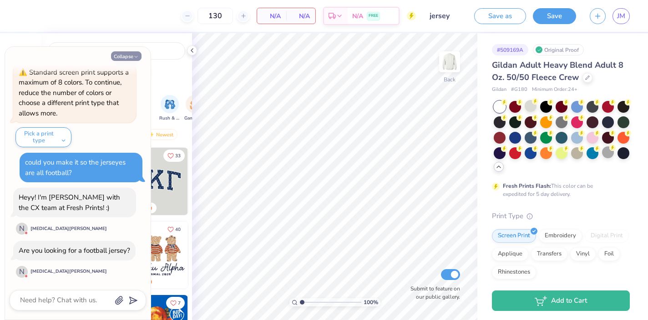
click at [131, 57] on button "Collapse" at bounding box center [126, 56] width 31 height 10
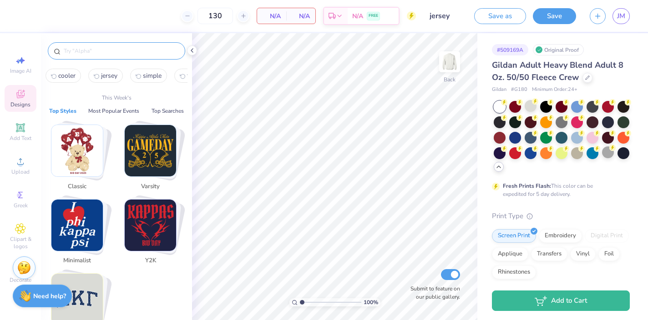
click at [114, 55] on input "text" at bounding box center [121, 50] width 117 height 9
click at [44, 291] on strong "Need help?" at bounding box center [49, 295] width 33 height 9
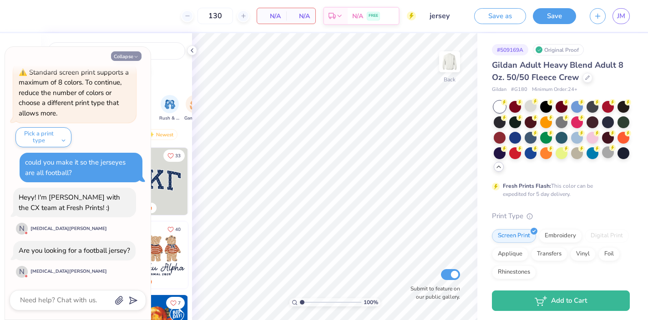
click at [134, 57] on icon "button" at bounding box center [135, 56] width 5 height 5
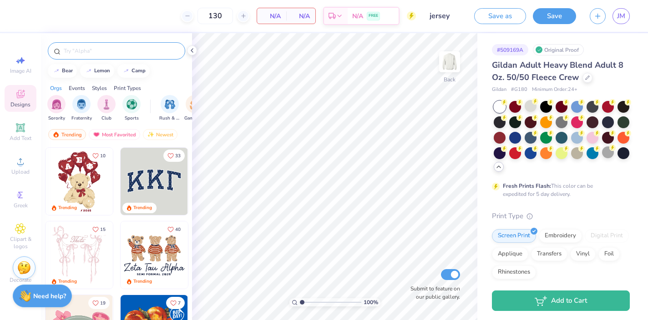
click at [130, 48] on input "text" at bounding box center [121, 50] width 117 height 9
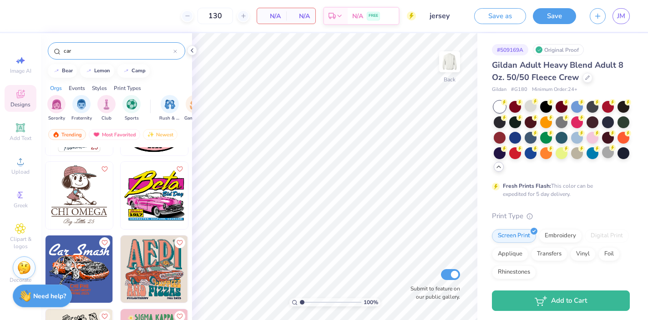
scroll to position [2570, 0]
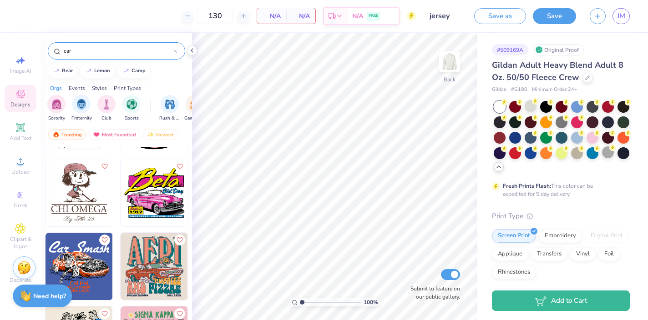
click at [176, 50] on icon at bounding box center [175, 52] width 4 height 4
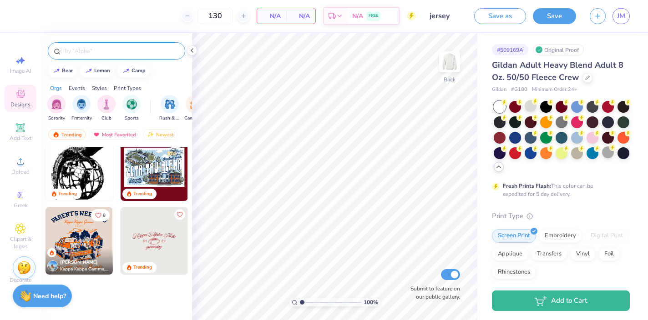
click at [131, 54] on input "text" at bounding box center [121, 50] width 117 height 9
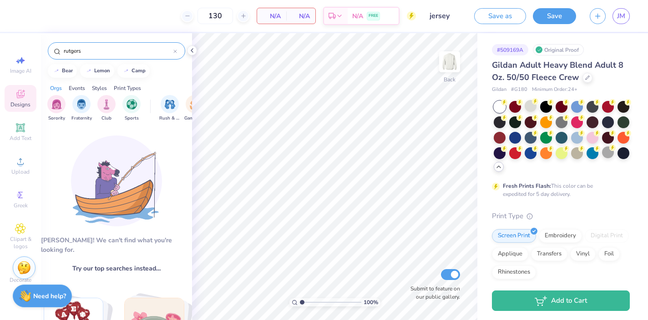
click at [175, 51] on icon at bounding box center [175, 51] width 3 height 3
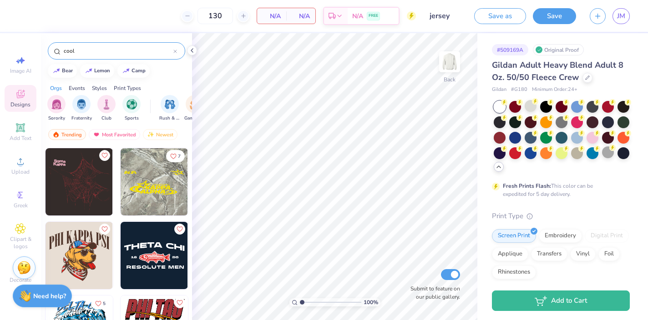
scroll to position [1543, 0]
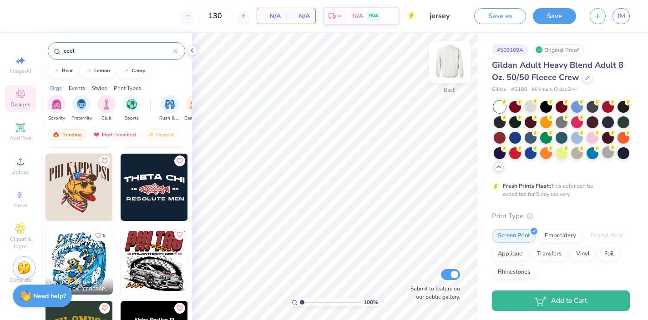
click at [450, 61] on img at bounding box center [450, 62] width 36 height 36
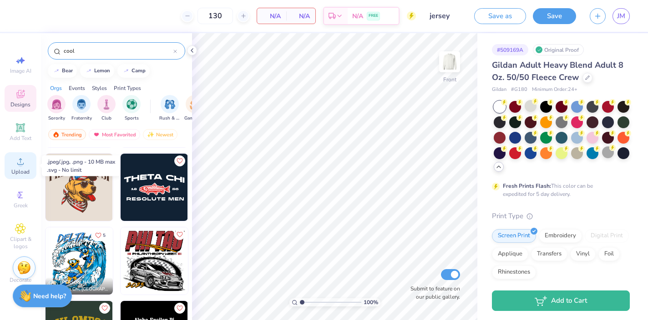
click at [18, 167] on div "Upload" at bounding box center [21, 166] width 32 height 27
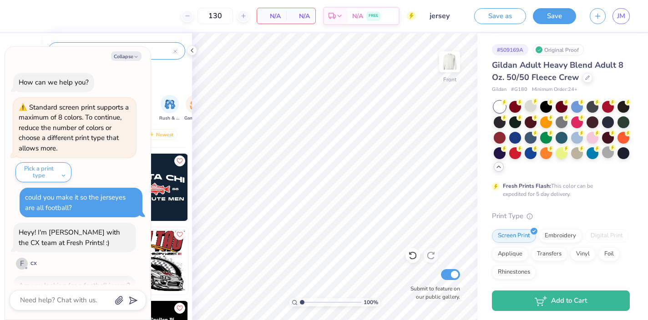
scroll to position [78, 0]
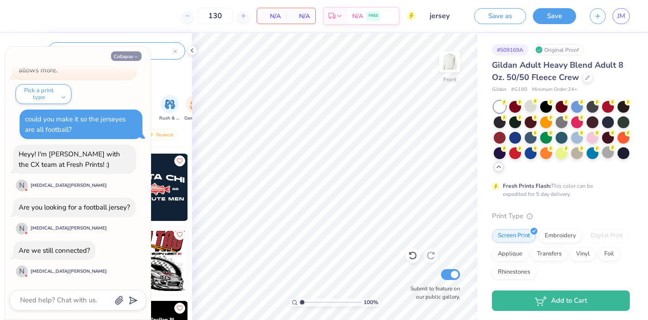
click at [131, 53] on button "Collapse" at bounding box center [126, 56] width 31 height 10
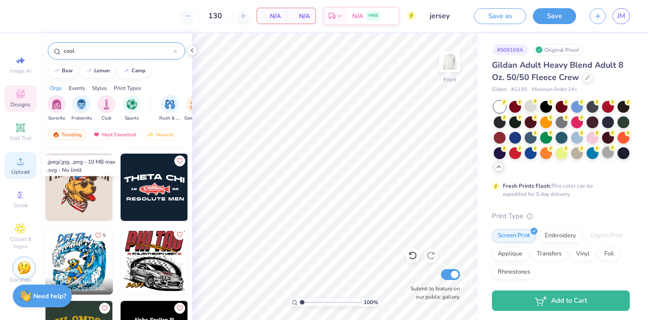
click at [21, 168] on div "Upload" at bounding box center [21, 166] width 32 height 27
click at [19, 165] on circle at bounding box center [20, 164] width 5 height 5
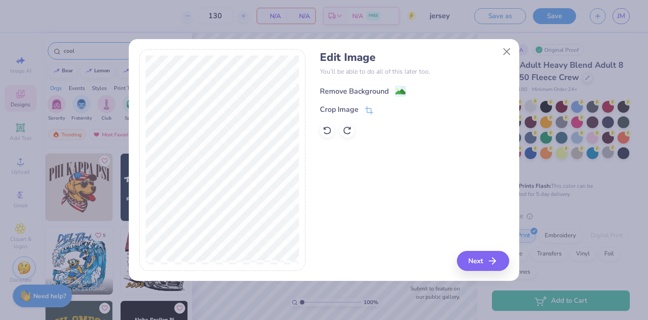
click at [362, 90] on div "Remove Background" at bounding box center [354, 91] width 69 height 11
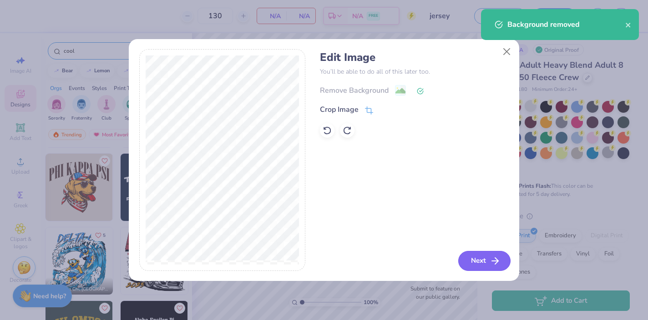
click at [485, 260] on button "Next" at bounding box center [484, 261] width 52 height 20
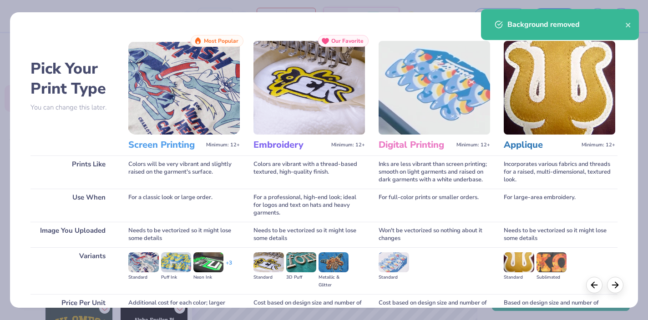
scroll to position [80, 0]
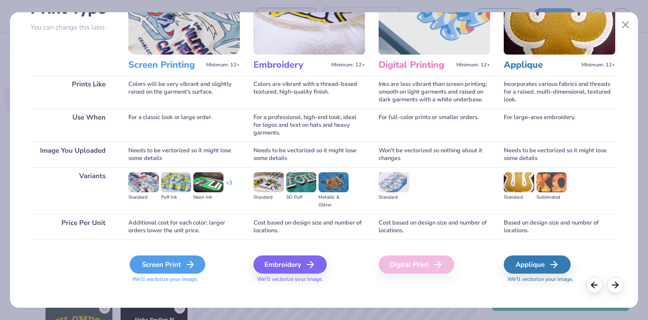
click at [173, 256] on div "Screen Print" at bounding box center [168, 265] width 76 height 18
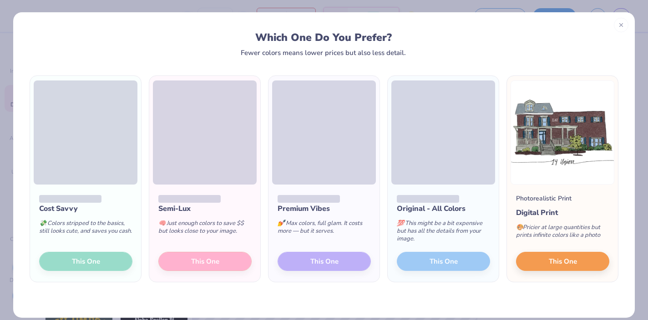
scroll to position [10, 0]
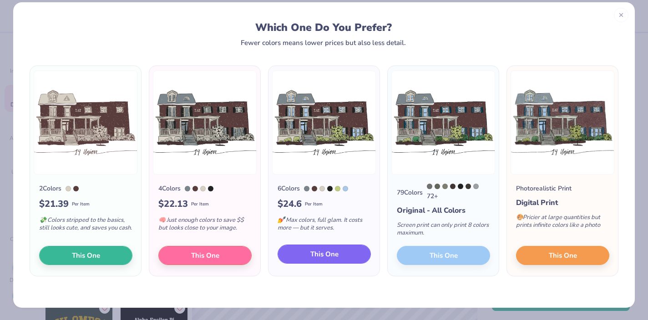
click at [322, 254] on span "This One" at bounding box center [324, 254] width 28 height 10
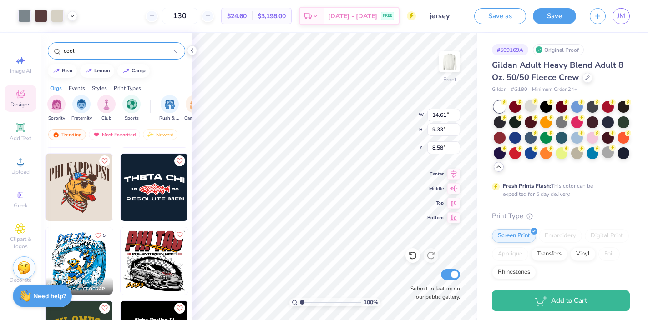
click at [188, 15] on div at bounding box center [324, 160] width 648 height 320
click at [189, 16] on input "130" at bounding box center [180, 16] width 36 height 16
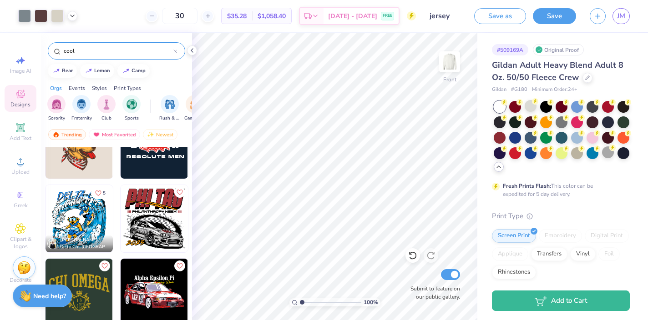
scroll to position [1590, 0]
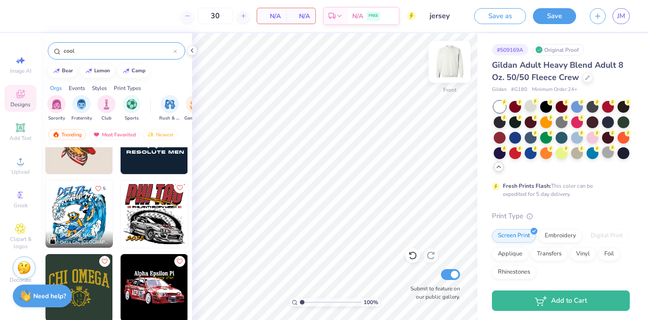
click at [453, 67] on img at bounding box center [450, 62] width 36 height 36
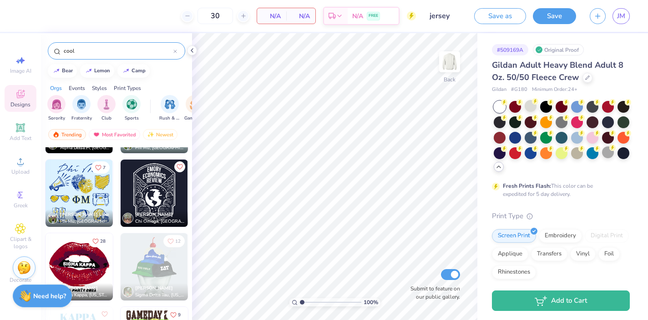
scroll to position [4926, 0]
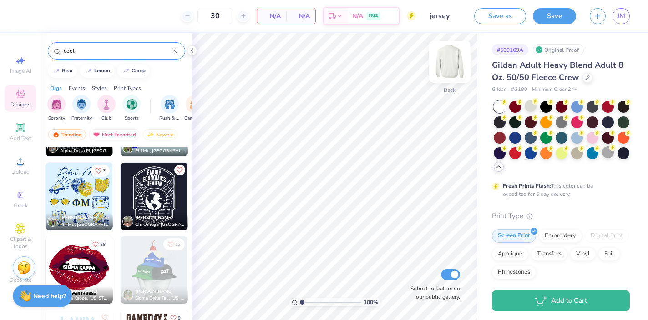
click at [448, 62] on img at bounding box center [450, 62] width 36 height 36
click at [77, 191] on img at bounding box center [79, 196] width 67 height 67
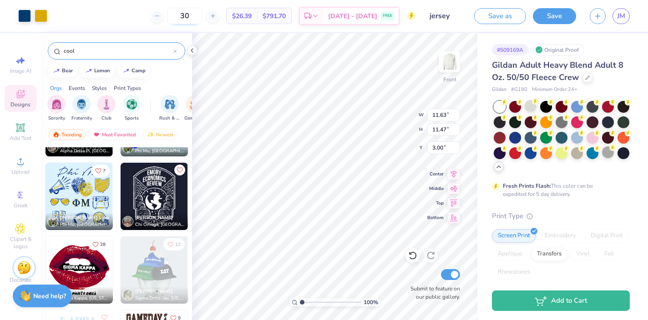
click at [179, 16] on input "30" at bounding box center [185, 16] width 36 height 16
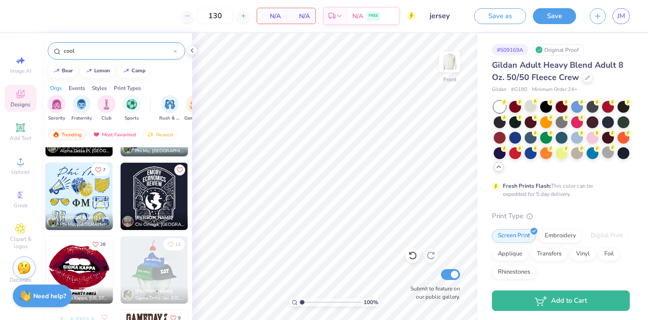
click at [101, 172] on icon "Like" at bounding box center [98, 170] width 6 height 6
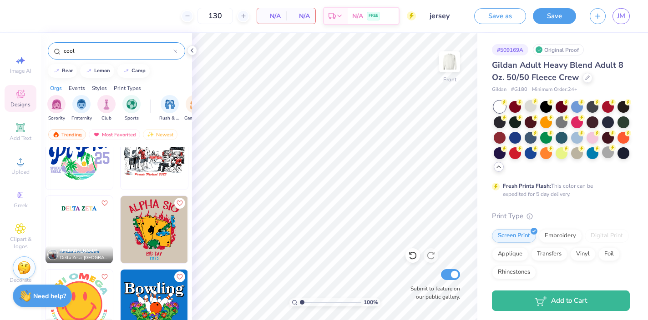
scroll to position [8832, 0]
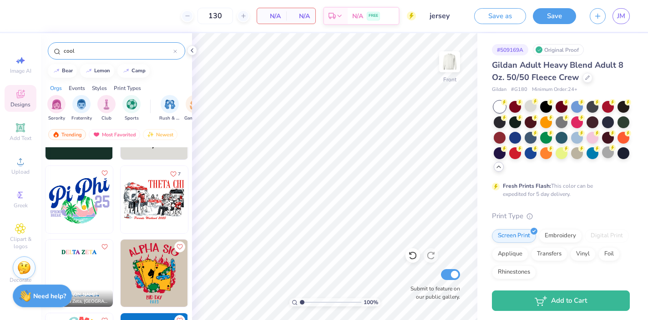
click at [120, 193] on img at bounding box center [86, 199] width 67 height 67
click at [173, 172] on icon "Like" at bounding box center [173, 173] width 6 height 6
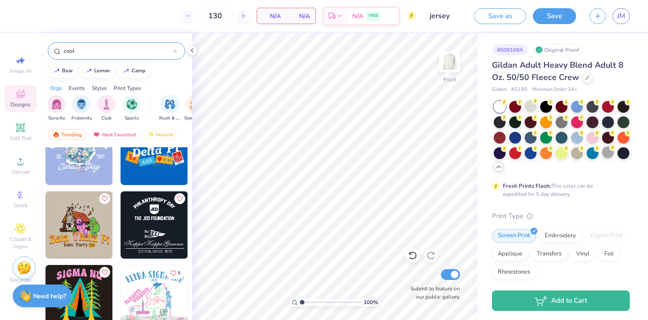
scroll to position [16945, 0]
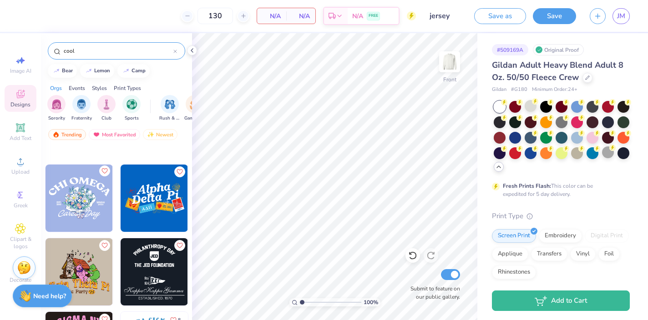
click at [105, 173] on icon "Like" at bounding box center [104, 170] width 5 height 5
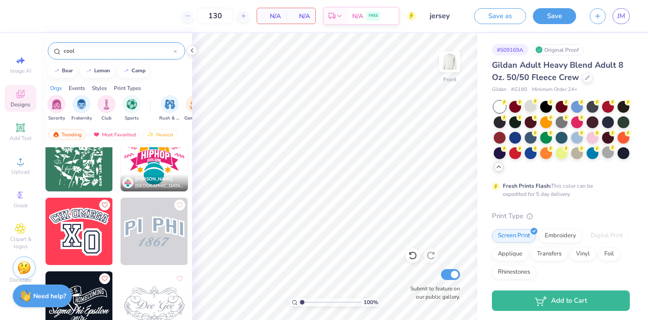
scroll to position [18679, 0]
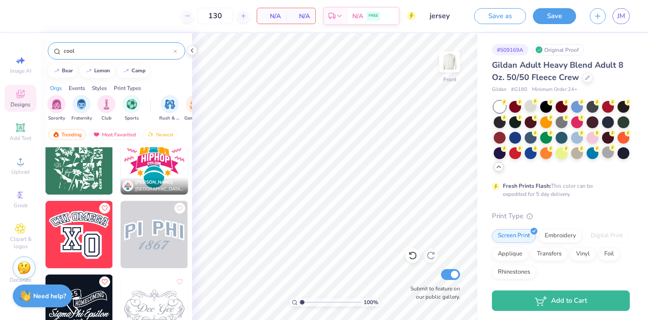
click at [176, 49] on div at bounding box center [175, 51] width 4 height 8
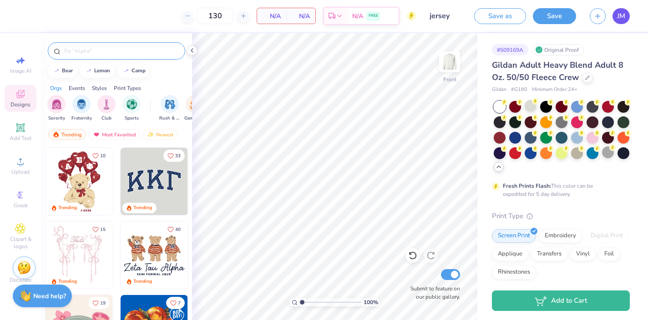
click at [623, 15] on span "JM" at bounding box center [621, 16] width 8 height 10
